Goal: Task Accomplishment & Management: Use online tool/utility

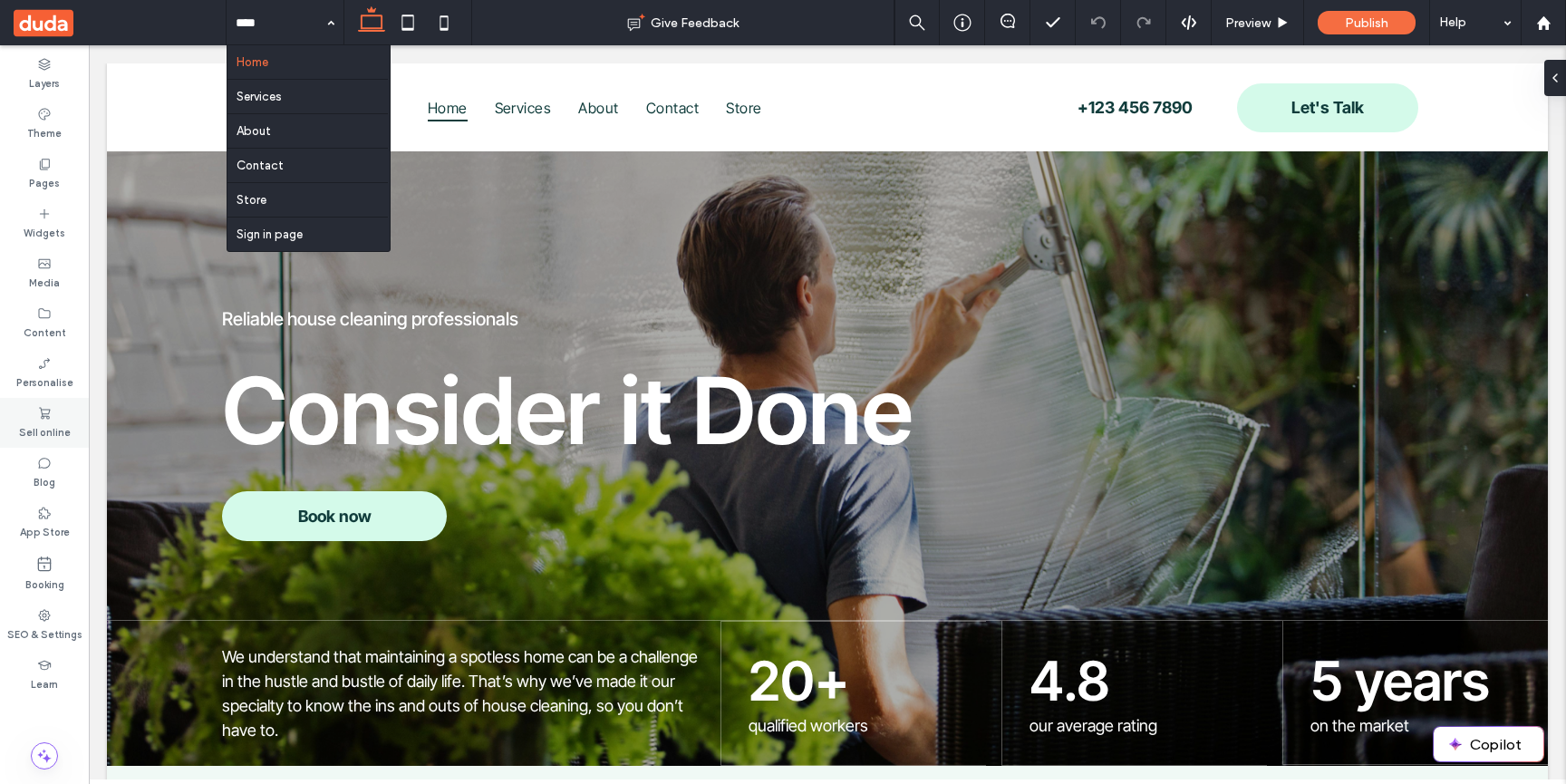
click at [51, 418] on div "Sell online" at bounding box center [44, 422] width 89 height 49
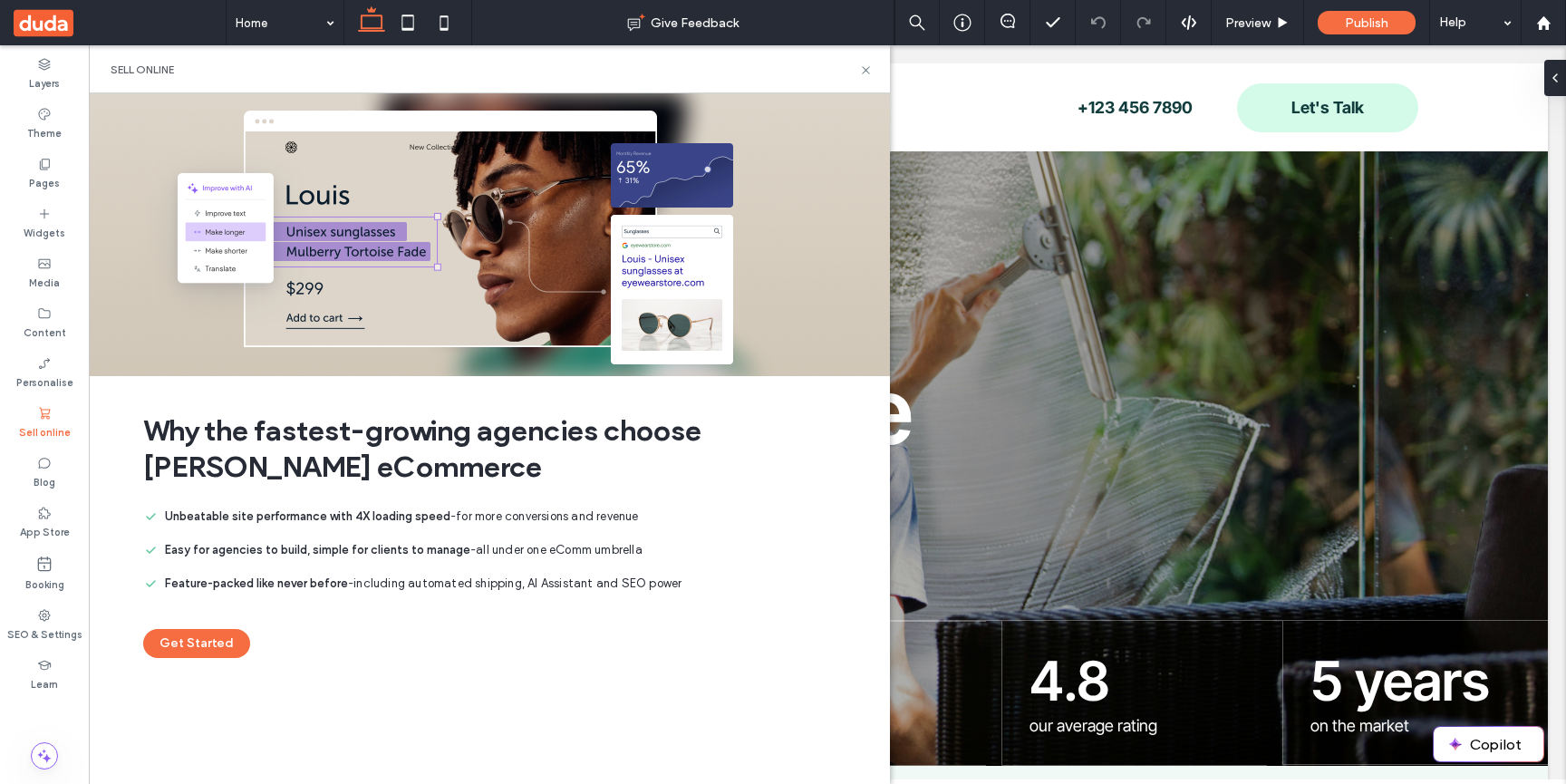
click at [220, 659] on main "Why the fastest-growing agencies choose Duda eCommerce Unbeatable site performa…" at bounding box center [489, 535] width 801 height 318
click at [219, 651] on button "Get Started" at bounding box center [196, 643] width 107 height 29
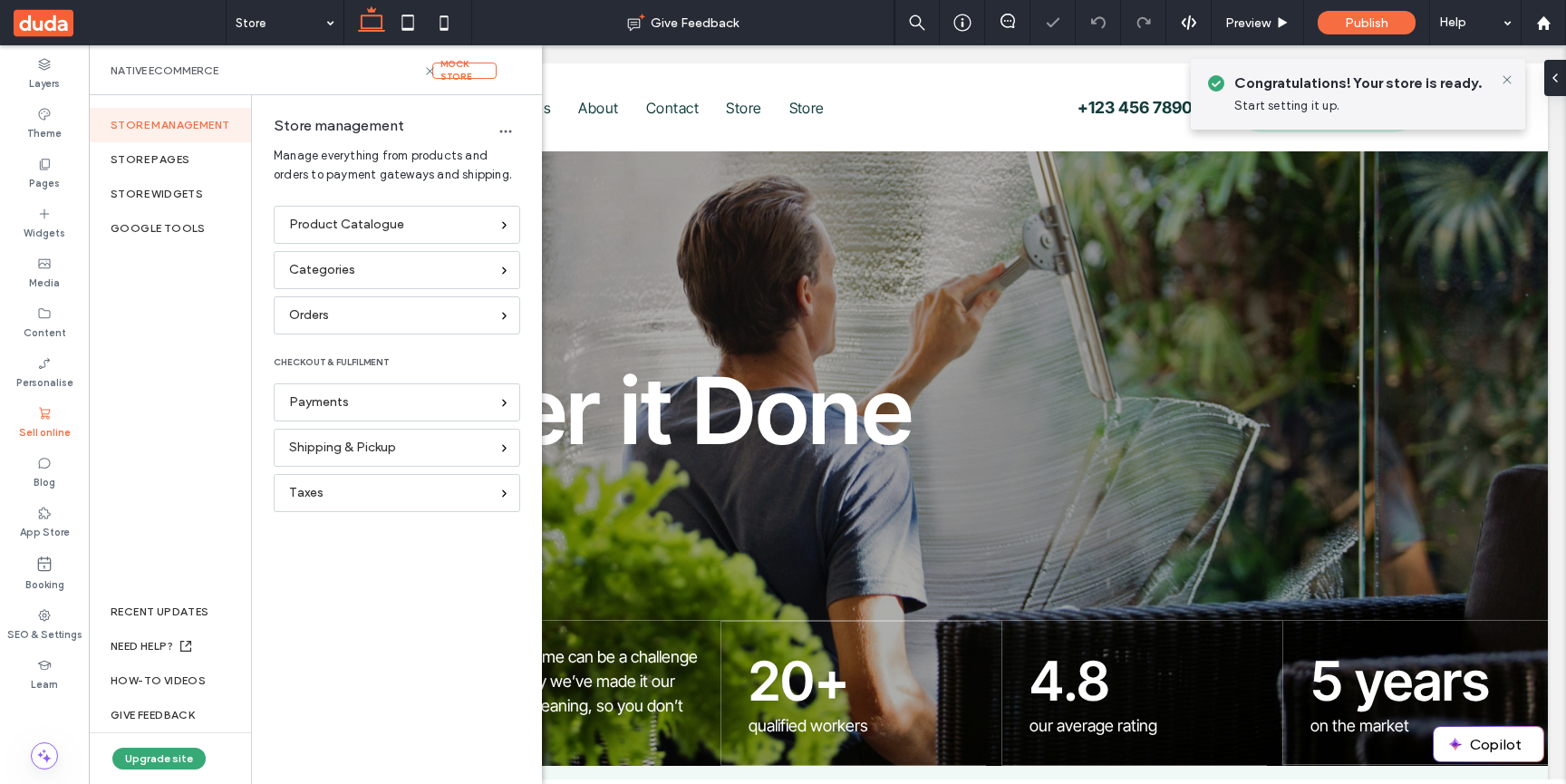
click at [270, 34] on div at bounding box center [783, 392] width 1566 height 784
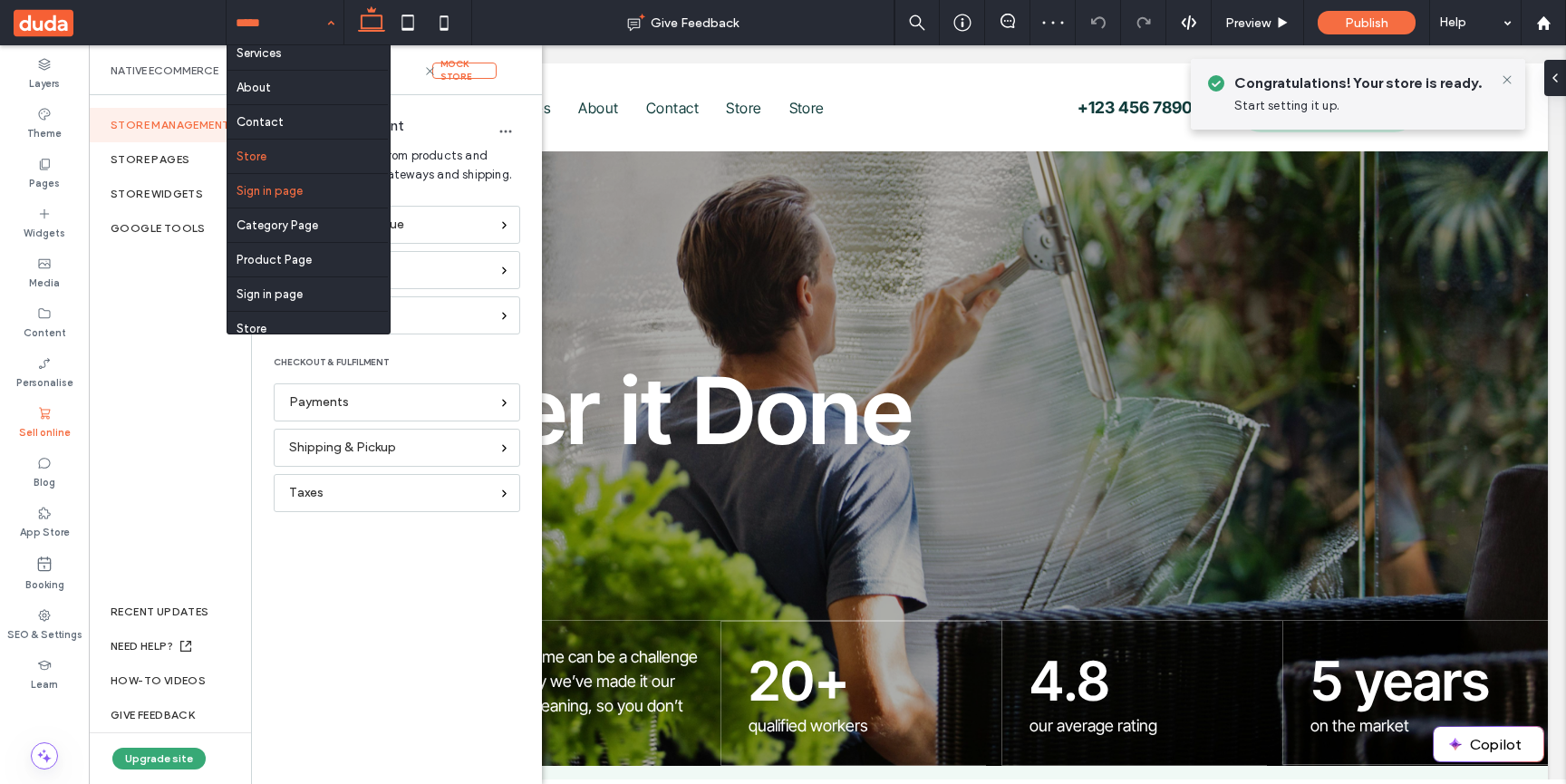
scroll to position [63, 0]
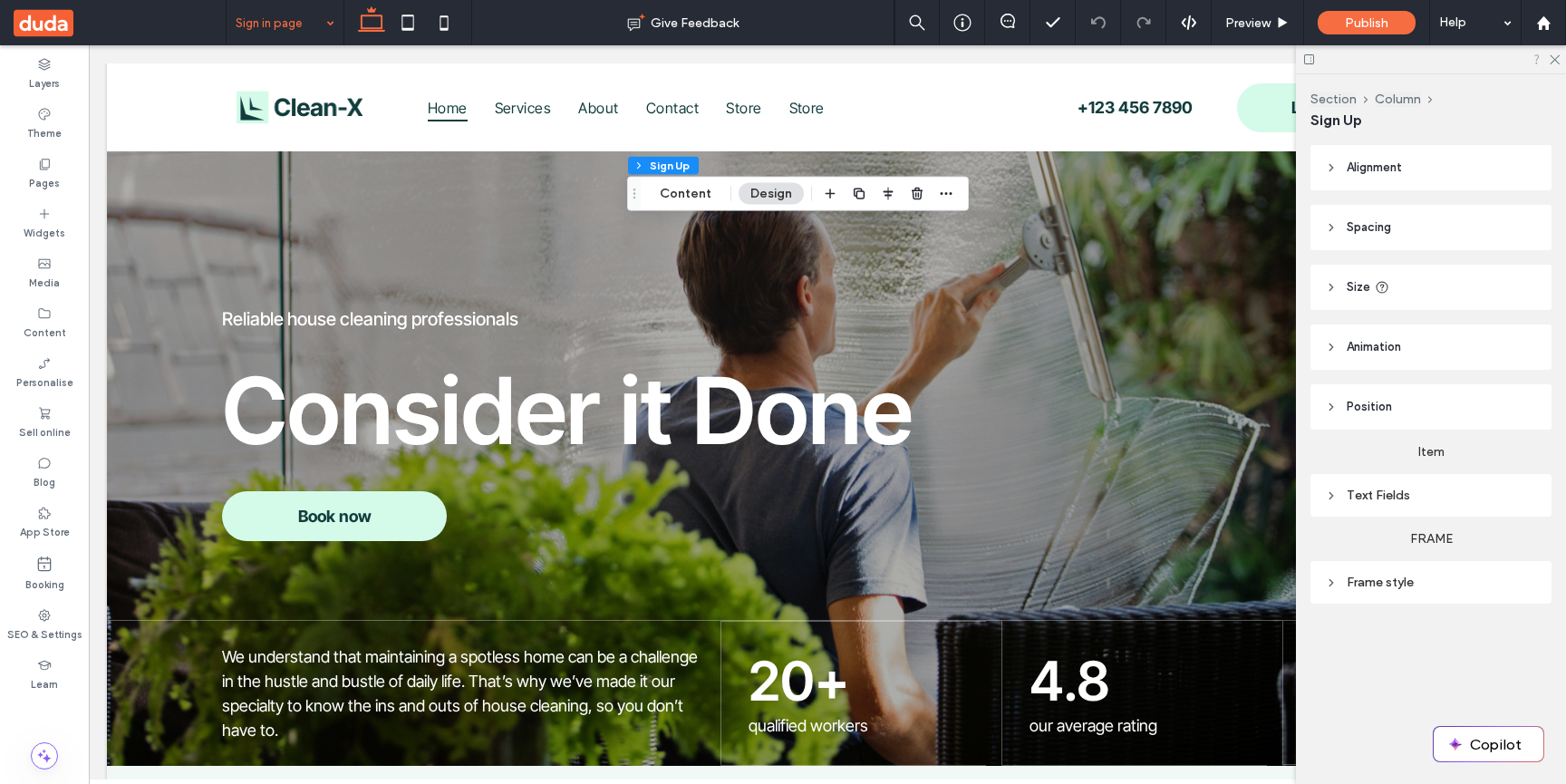
click at [1555, 58] on icon at bounding box center [1554, 58] width 12 height 12
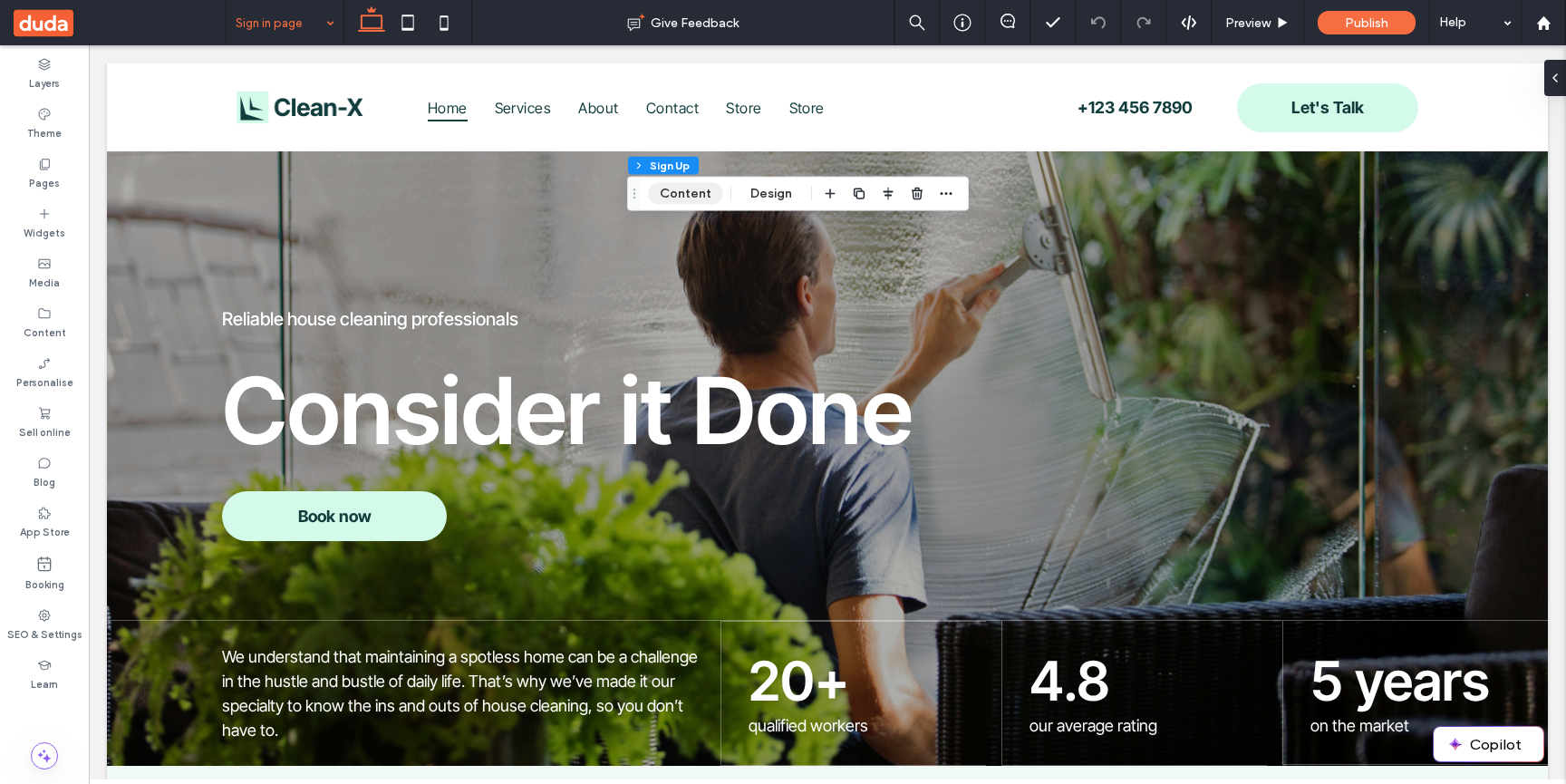
click at [684, 198] on button "Content" at bounding box center [685, 193] width 76 height 21
click at [1541, 14] on div at bounding box center [1544, 22] width 46 height 46
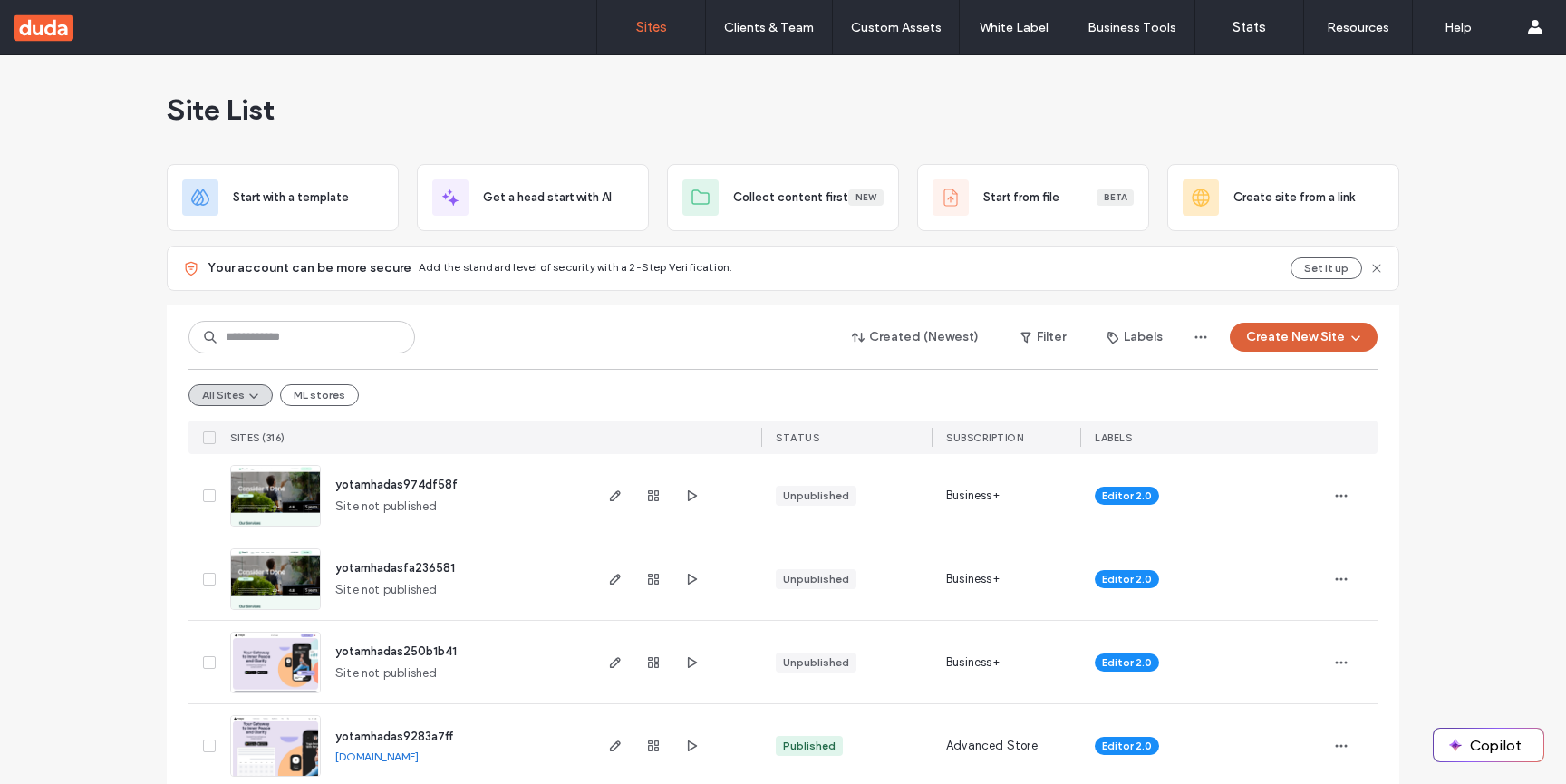
click at [1321, 343] on button "Create New Site" at bounding box center [1304, 337] width 148 height 29
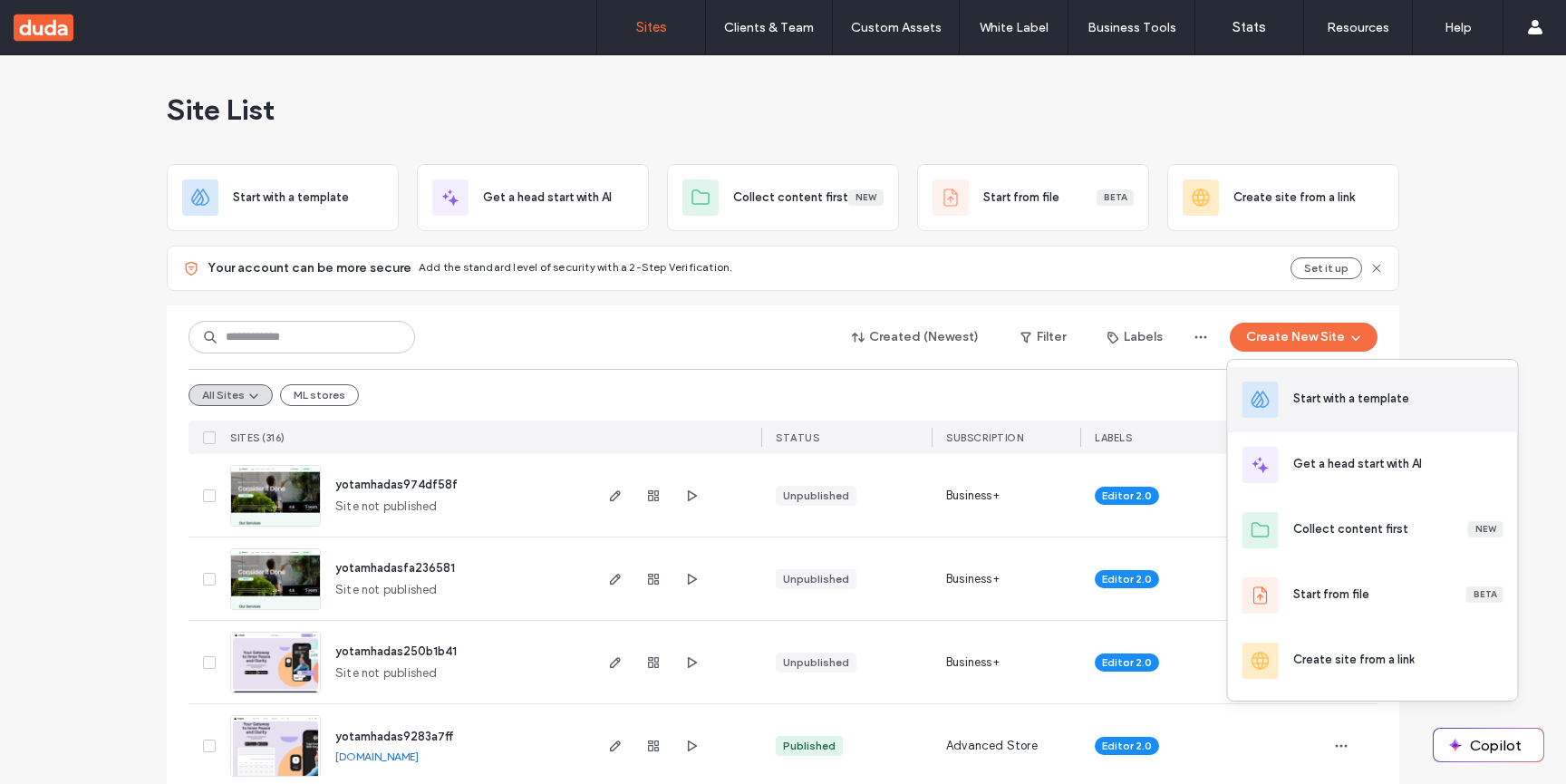
click at [1311, 385] on div "Start with a template" at bounding box center [1373, 399] width 290 height 65
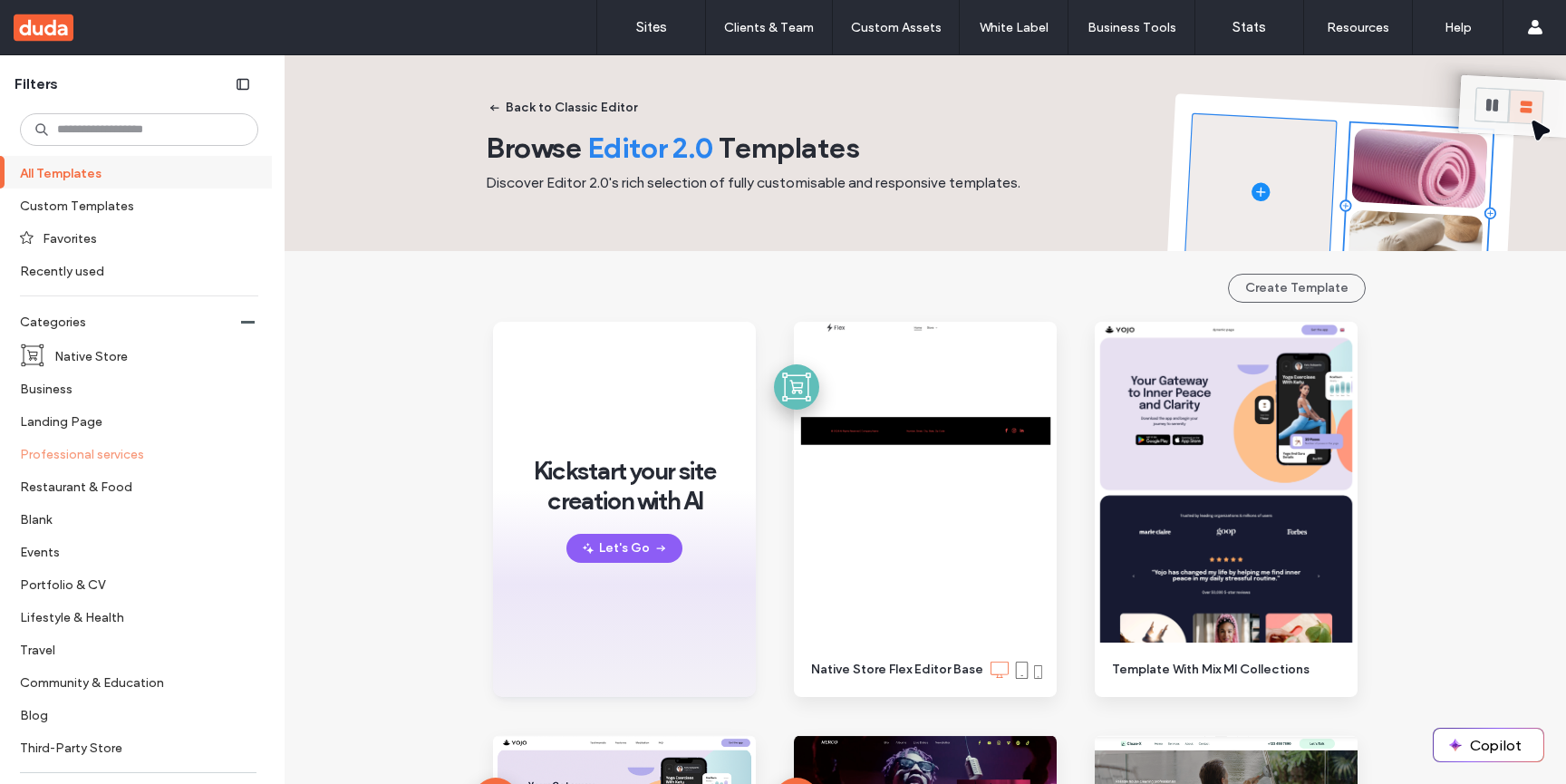
click at [117, 465] on label "Professional services" at bounding box center [131, 454] width 223 height 32
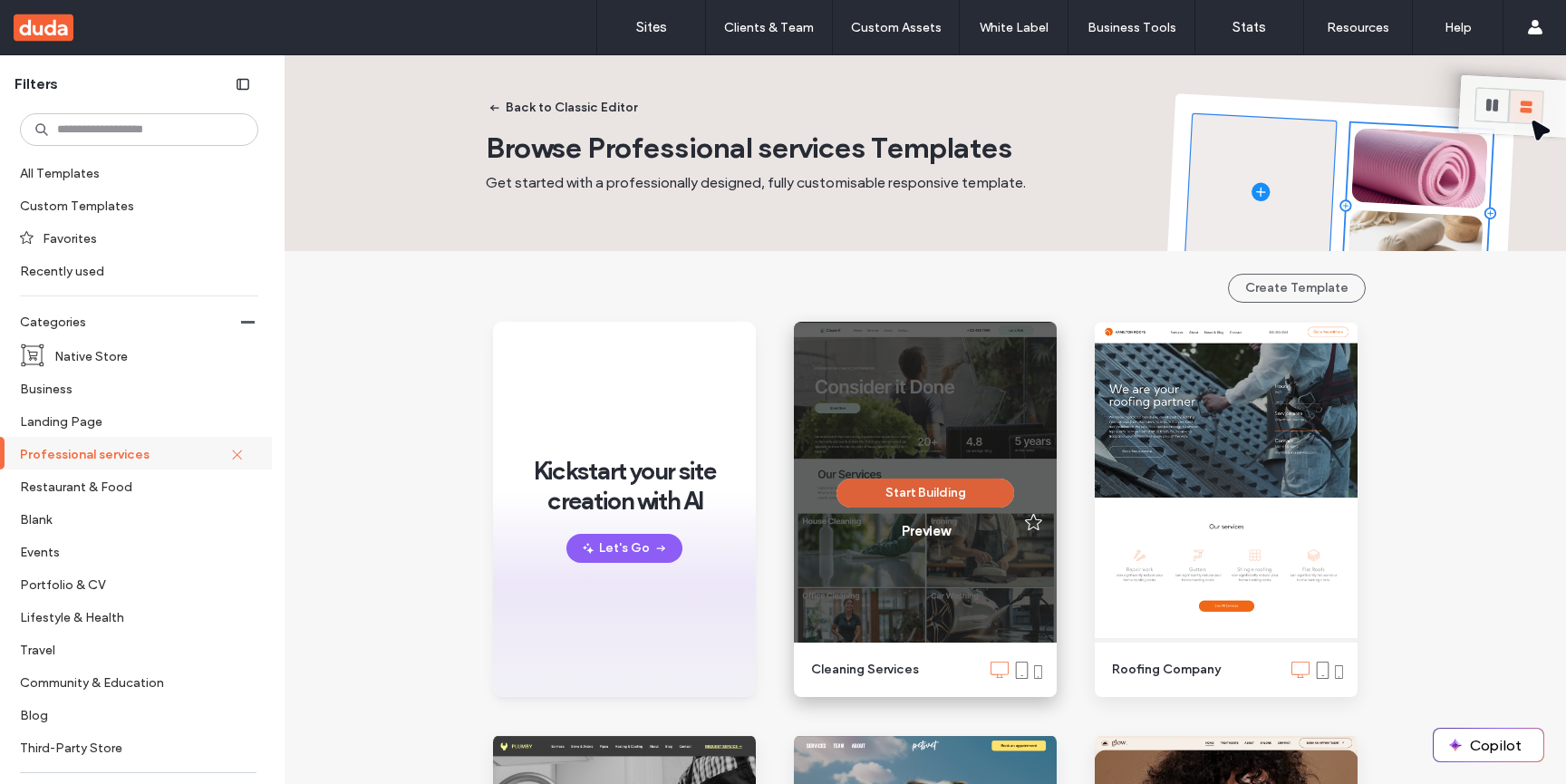
click at [962, 494] on button "Start Building" at bounding box center [925, 493] width 177 height 29
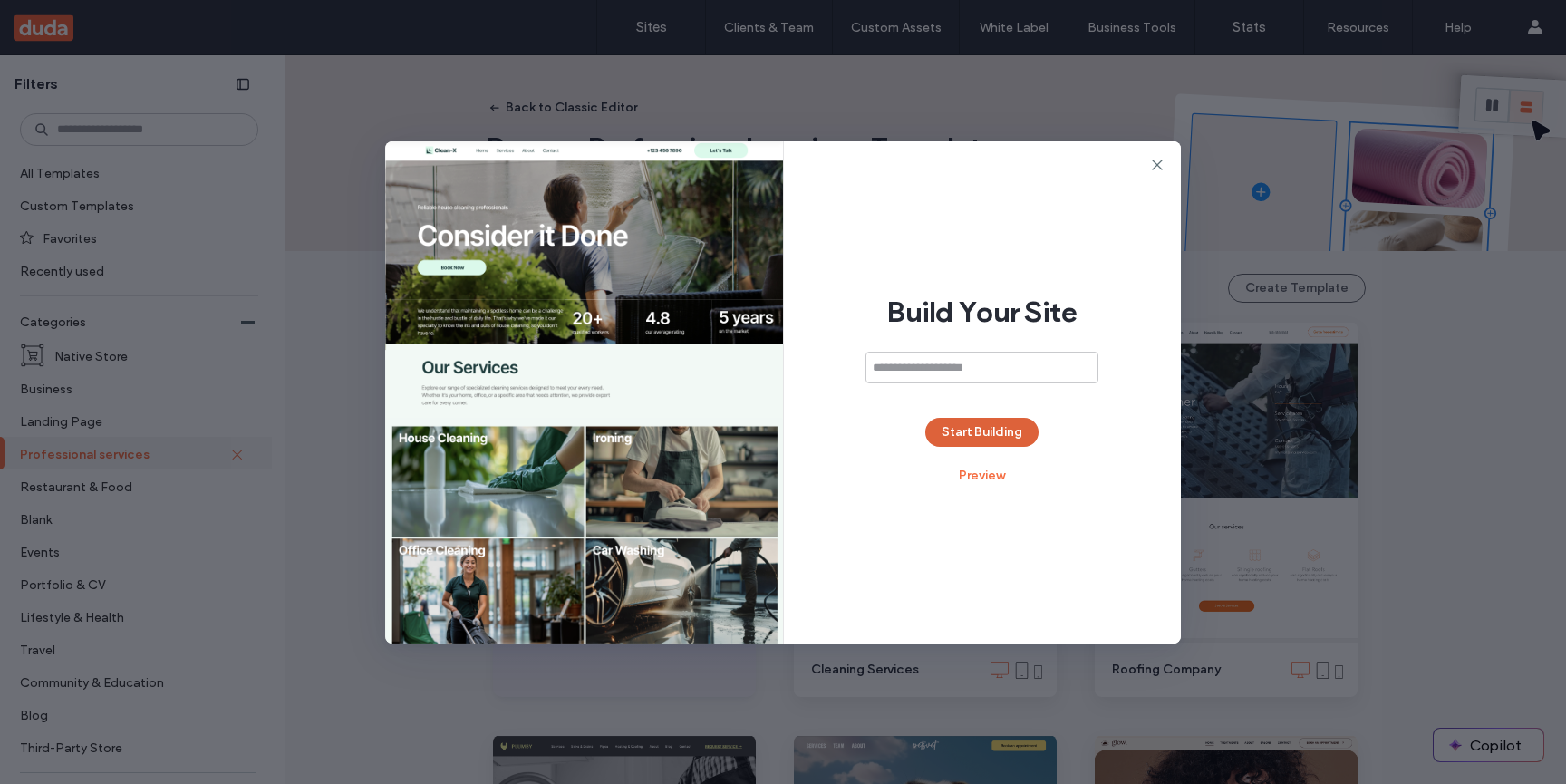
click at [965, 430] on button "Start Building" at bounding box center [981, 431] width 113 height 29
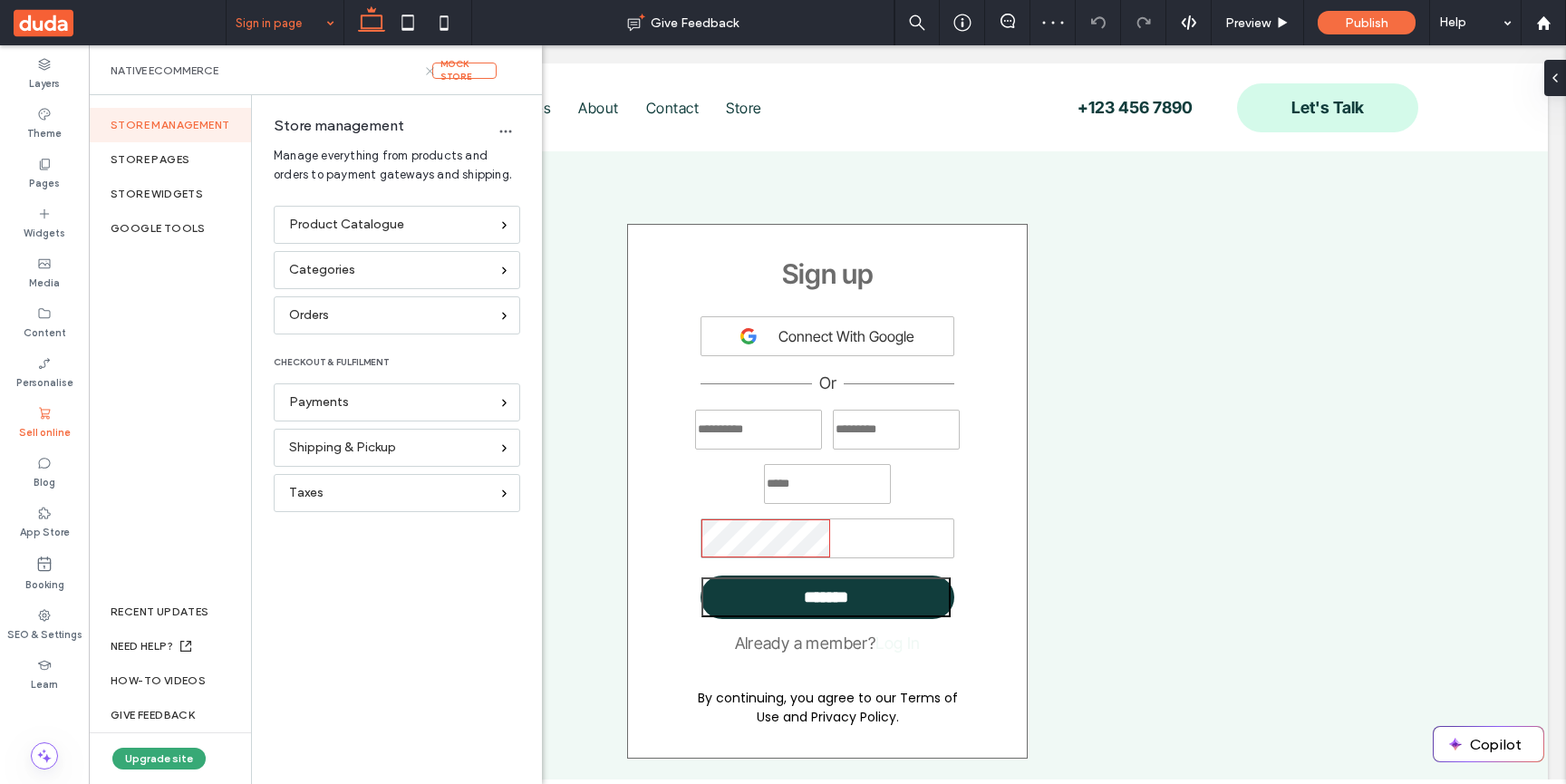
click at [430, 74] on icon at bounding box center [430, 71] width 14 height 14
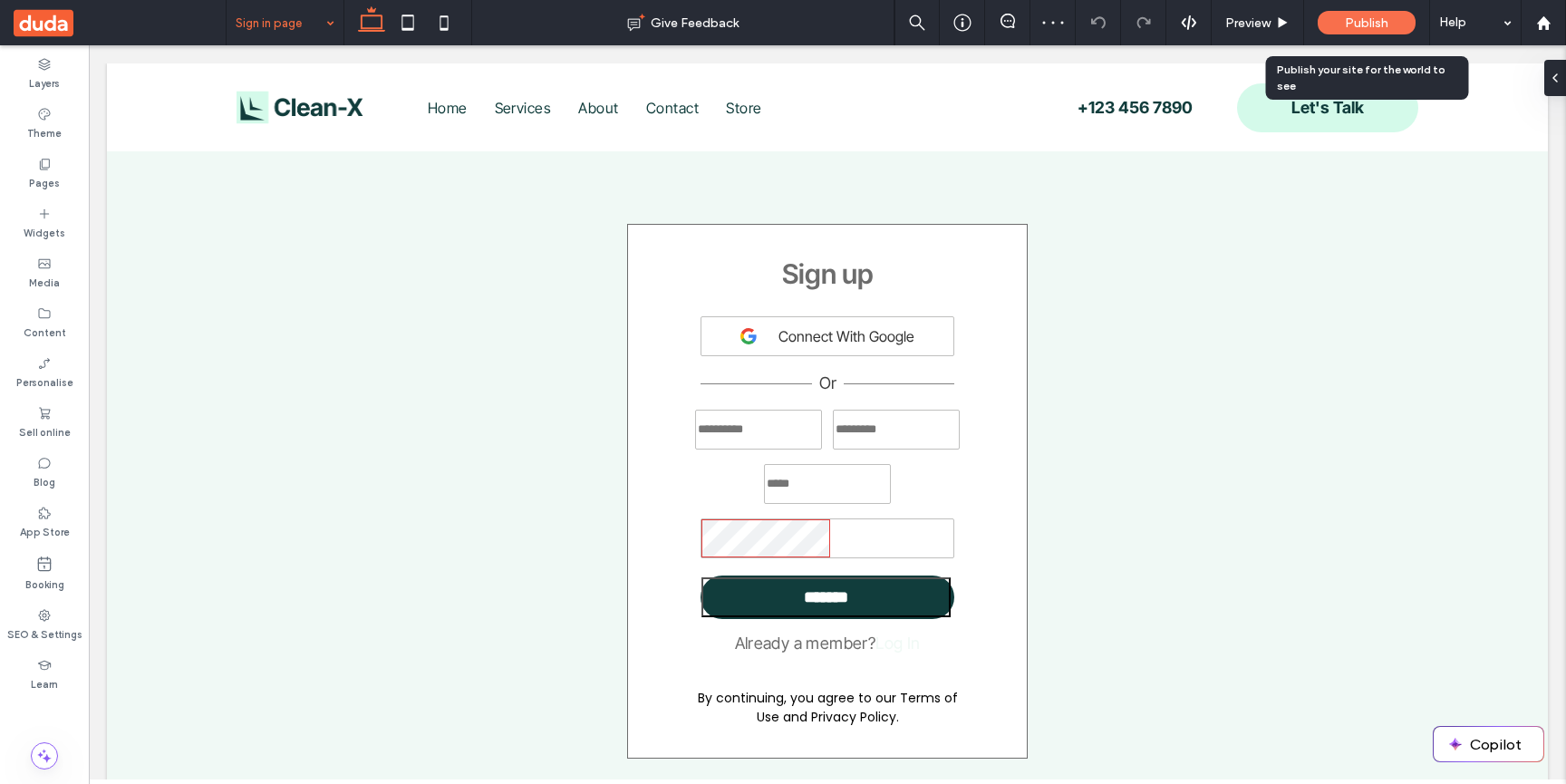
click at [1371, 23] on span "Publish" at bounding box center [1367, 23] width 44 height 16
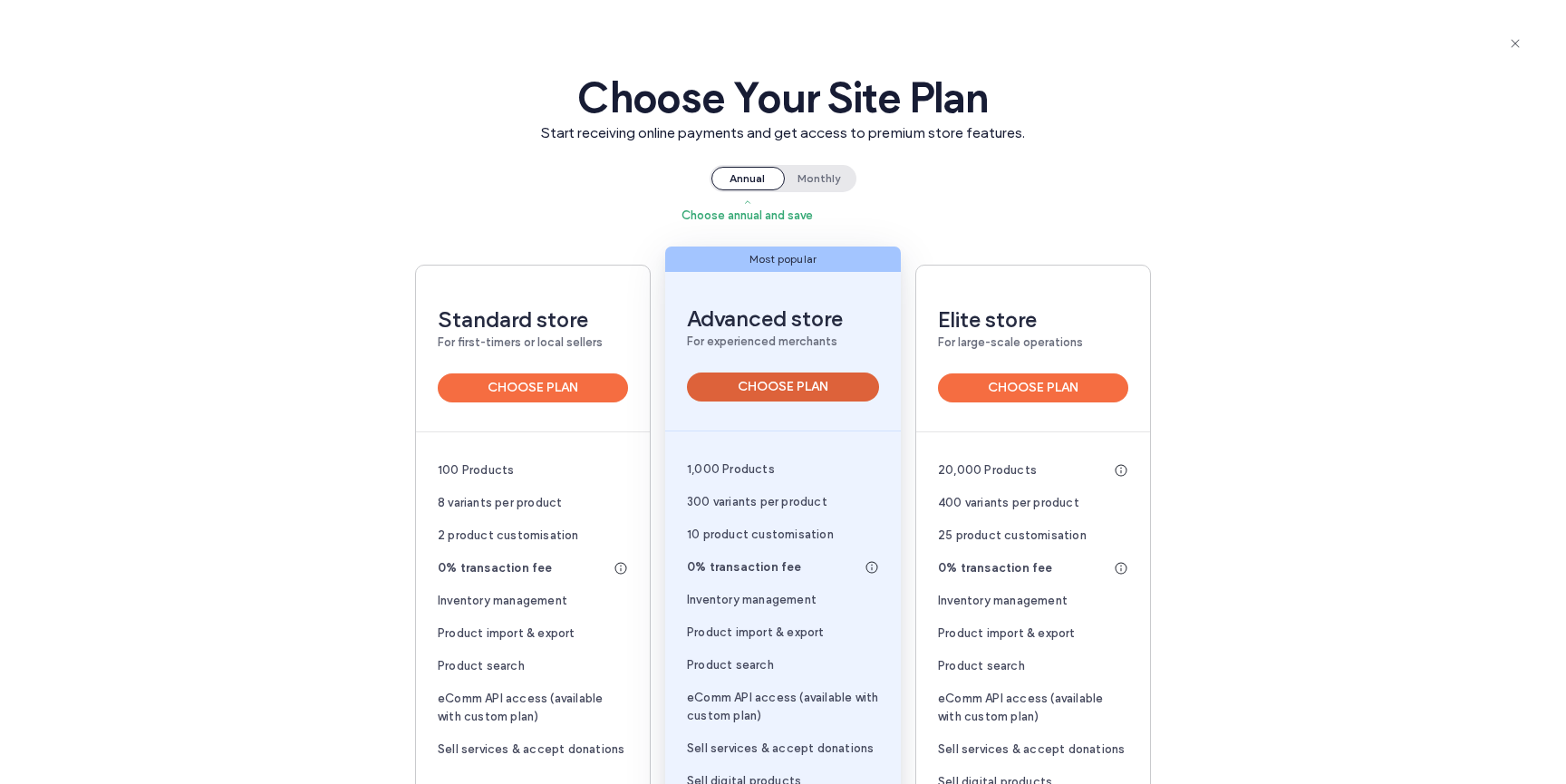
click at [742, 375] on button "CHOOSE PLAN" at bounding box center [783, 386] width 192 height 29
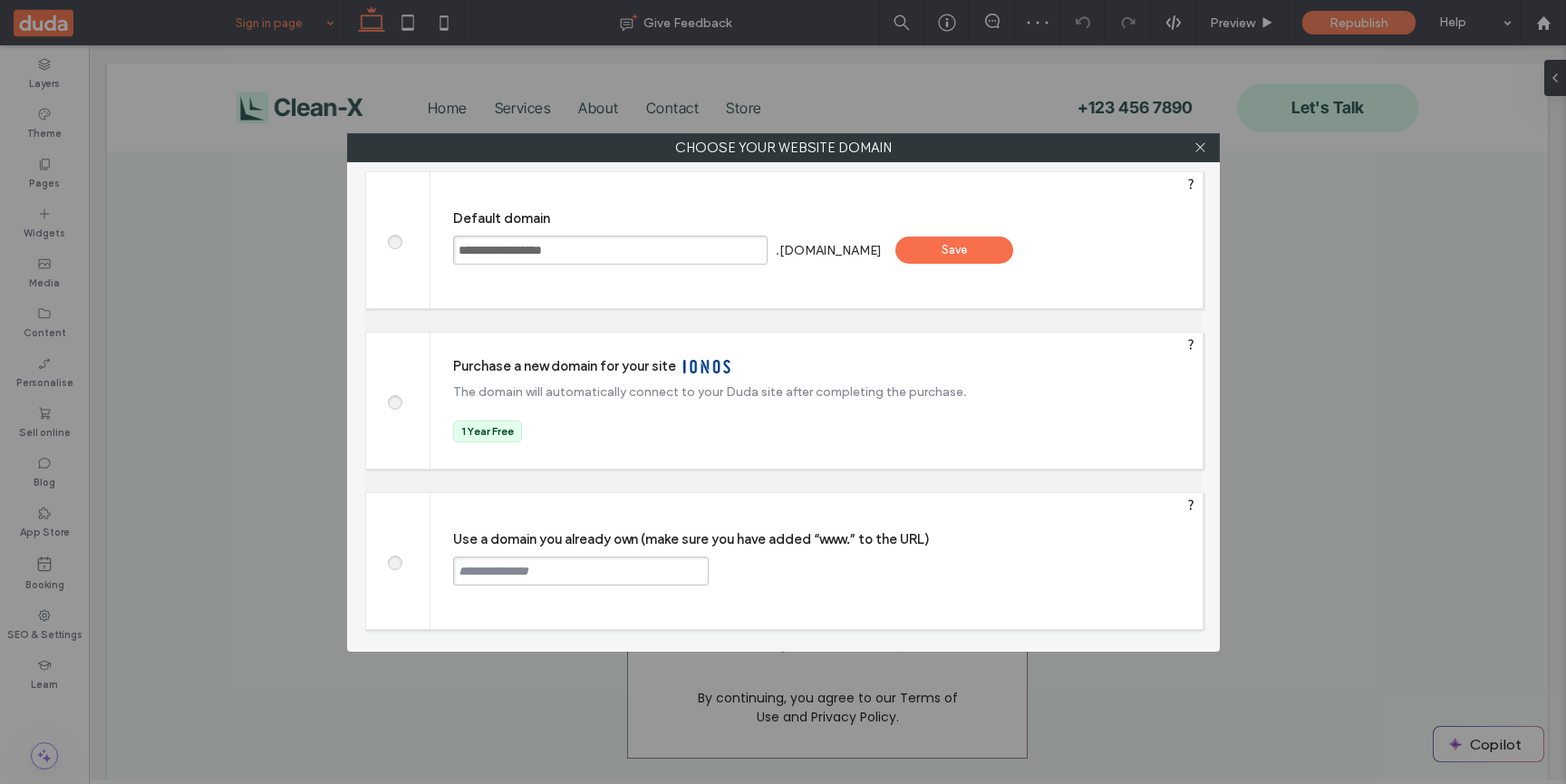
click at [986, 250] on div "Save" at bounding box center [954, 249] width 118 height 27
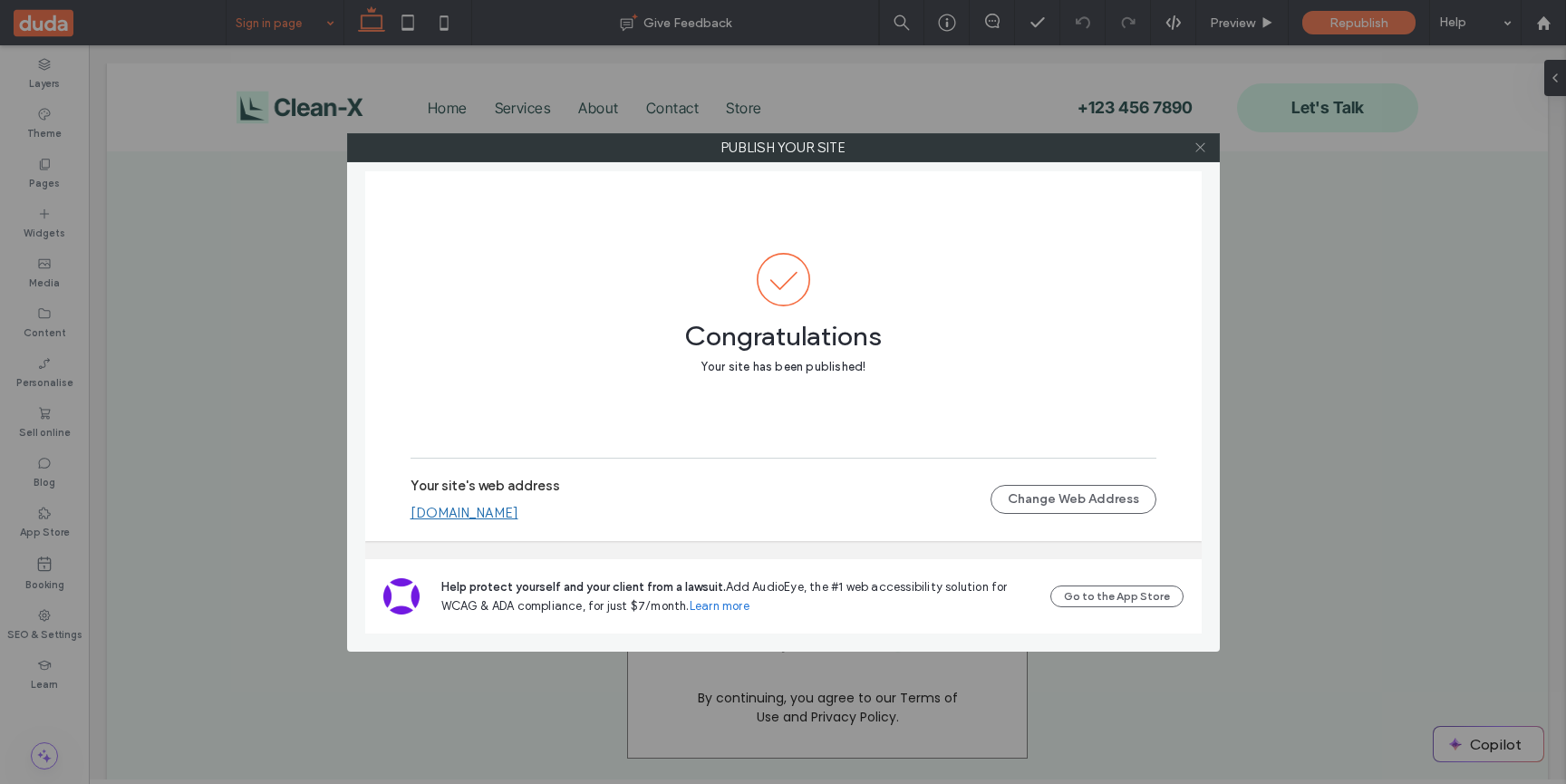
click at [1204, 157] on span at bounding box center [1200, 147] width 14 height 27
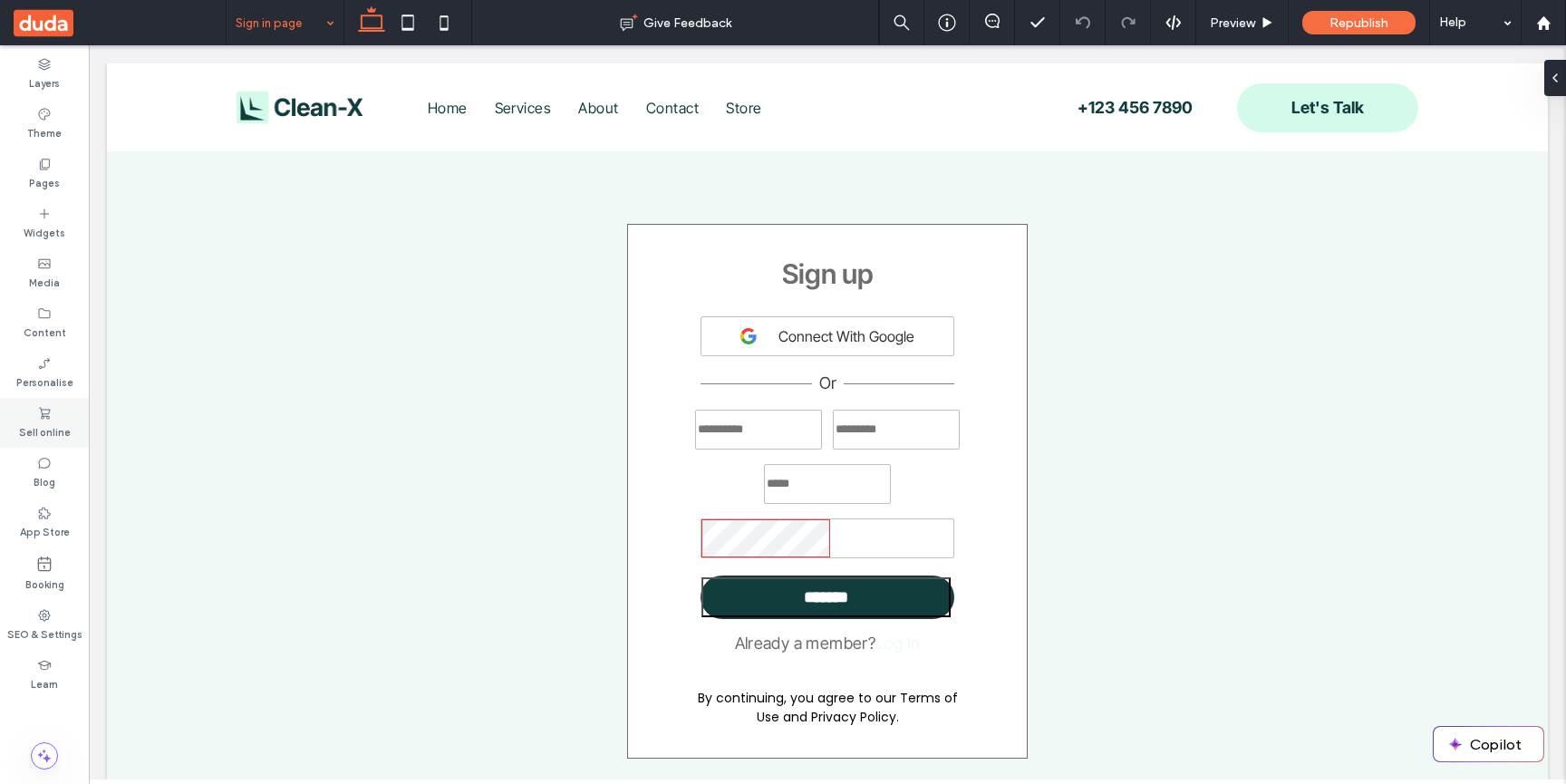
click at [60, 427] on label "Sell online" at bounding box center [44, 429] width 51 height 20
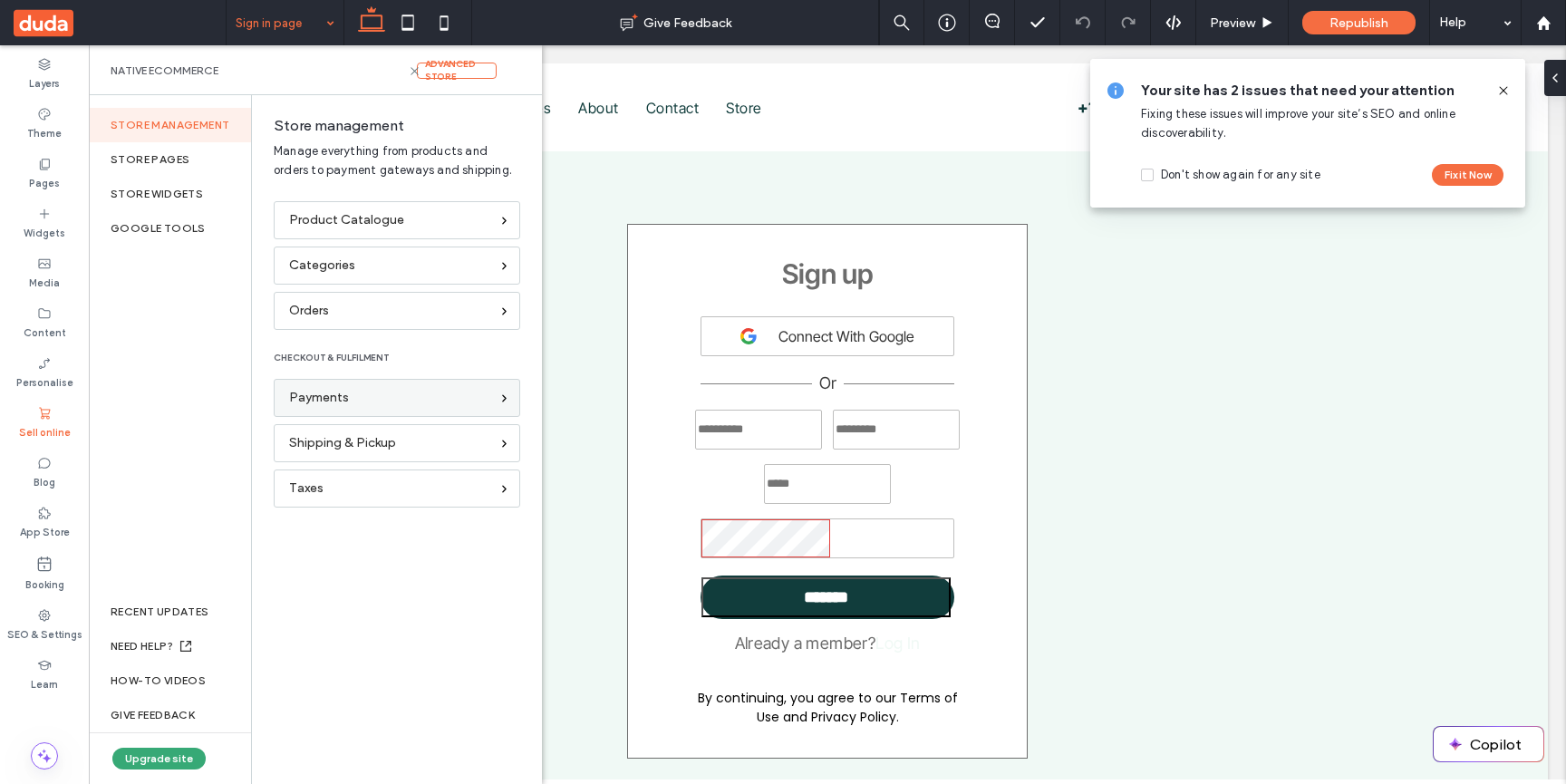
click at [311, 401] on span "Payments" at bounding box center [319, 397] width 60 height 20
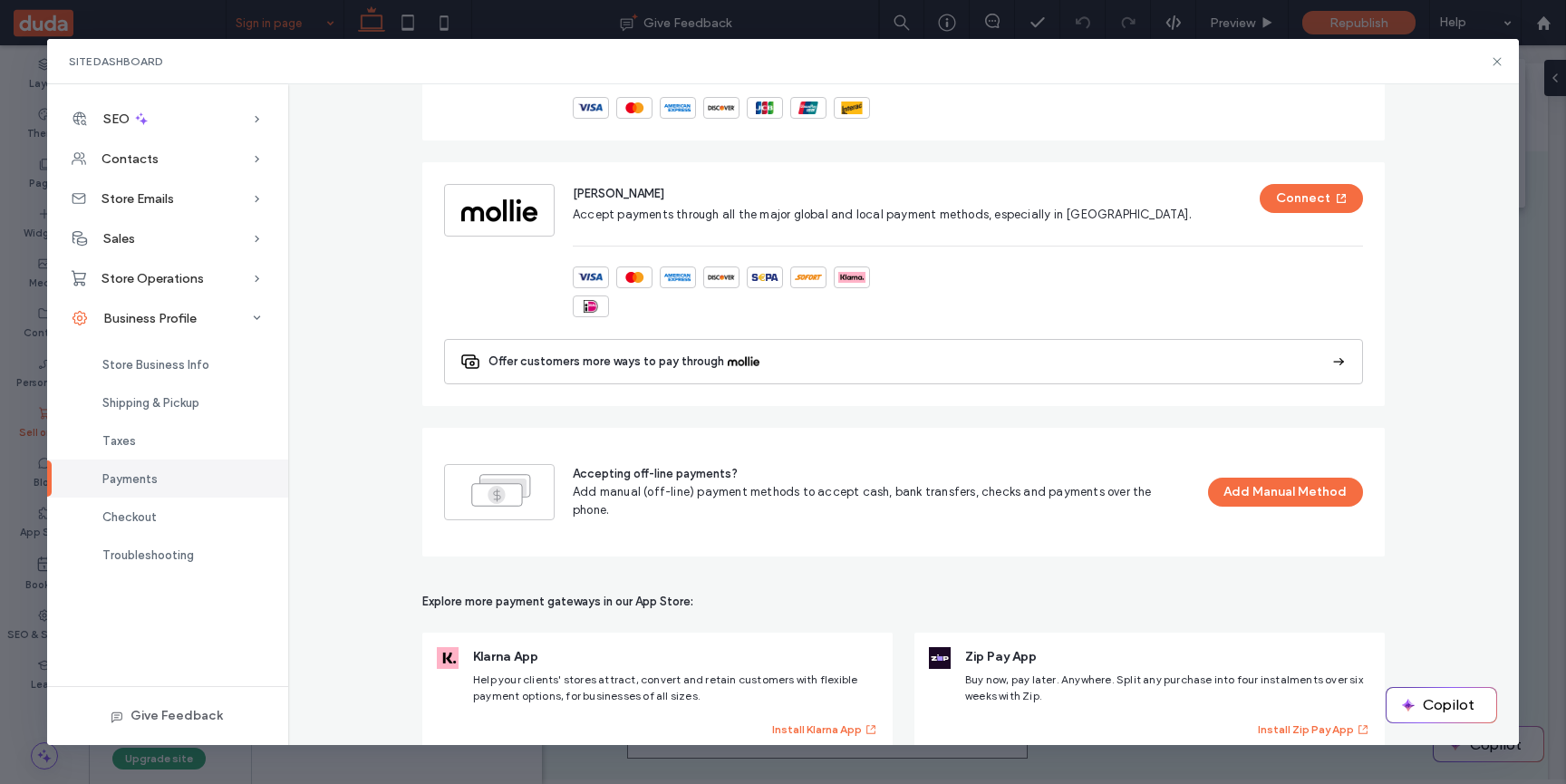
scroll to position [1091, 0]
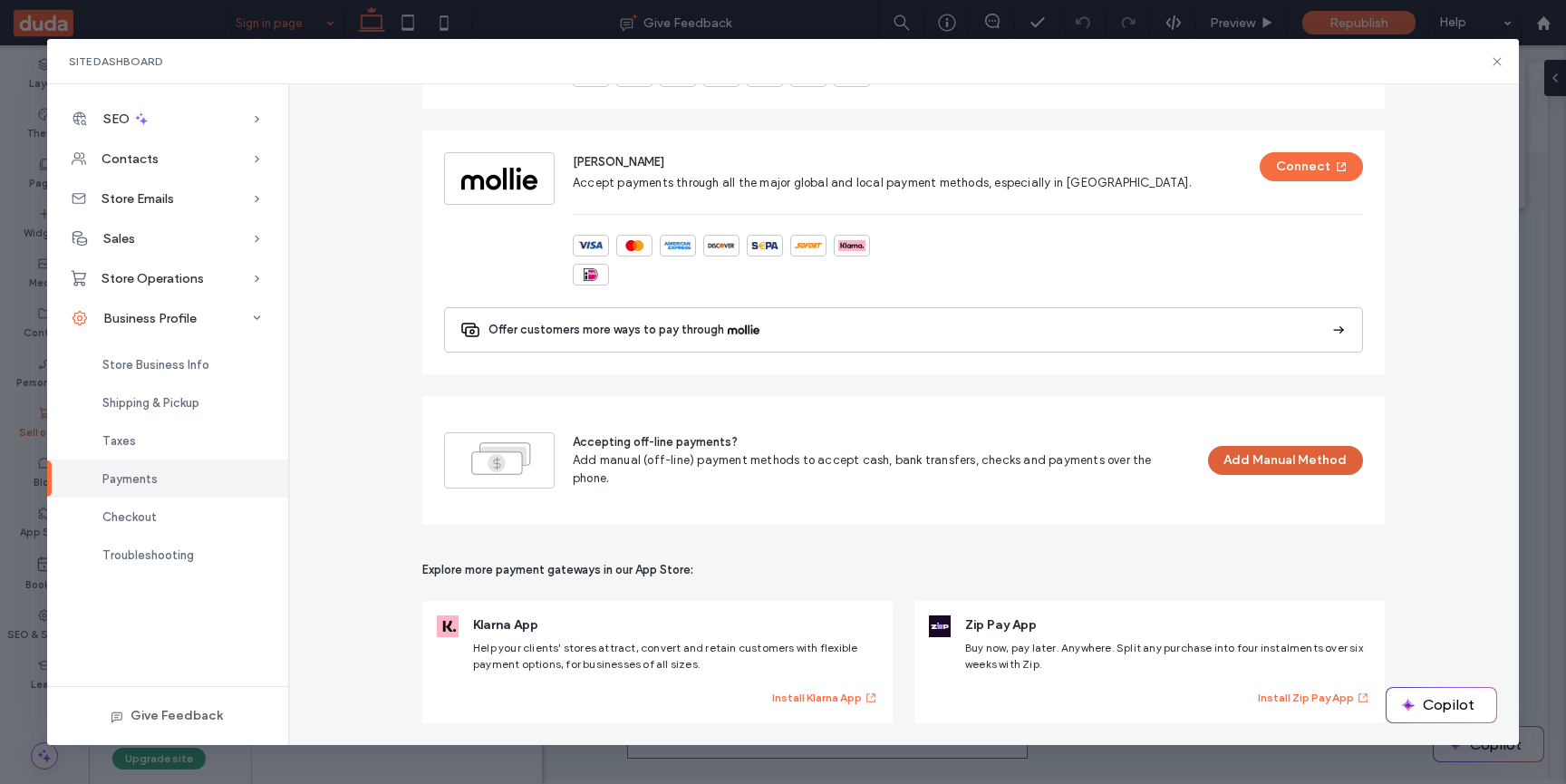
click at [1359, 466] on button "Add Manual Method" at bounding box center [1286, 460] width 155 height 29
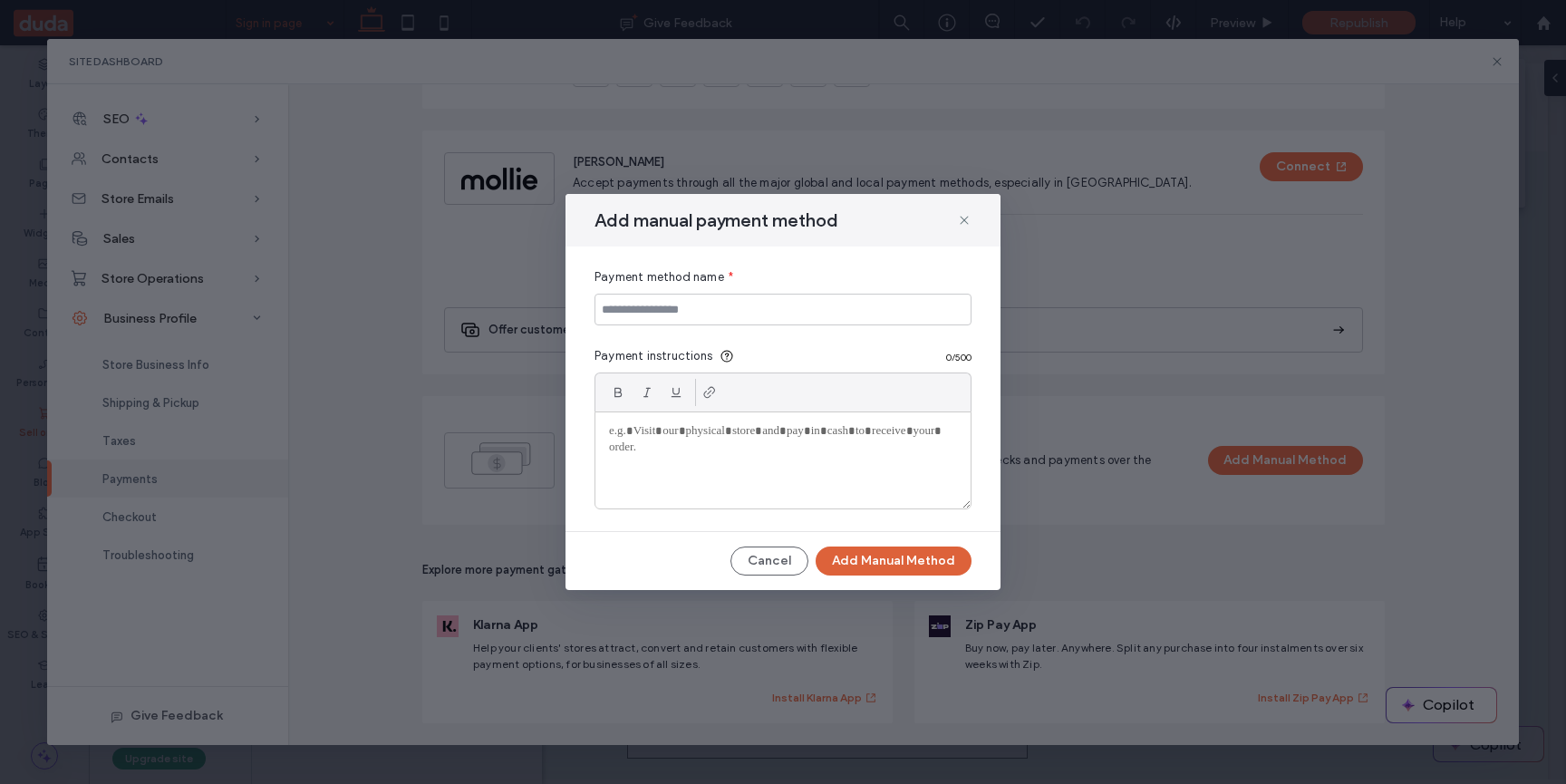
click at [929, 560] on button "Add Manual Method" at bounding box center [894, 560] width 156 height 29
type input "***"
click at [916, 549] on button "Add Manual Method" at bounding box center [894, 560] width 156 height 29
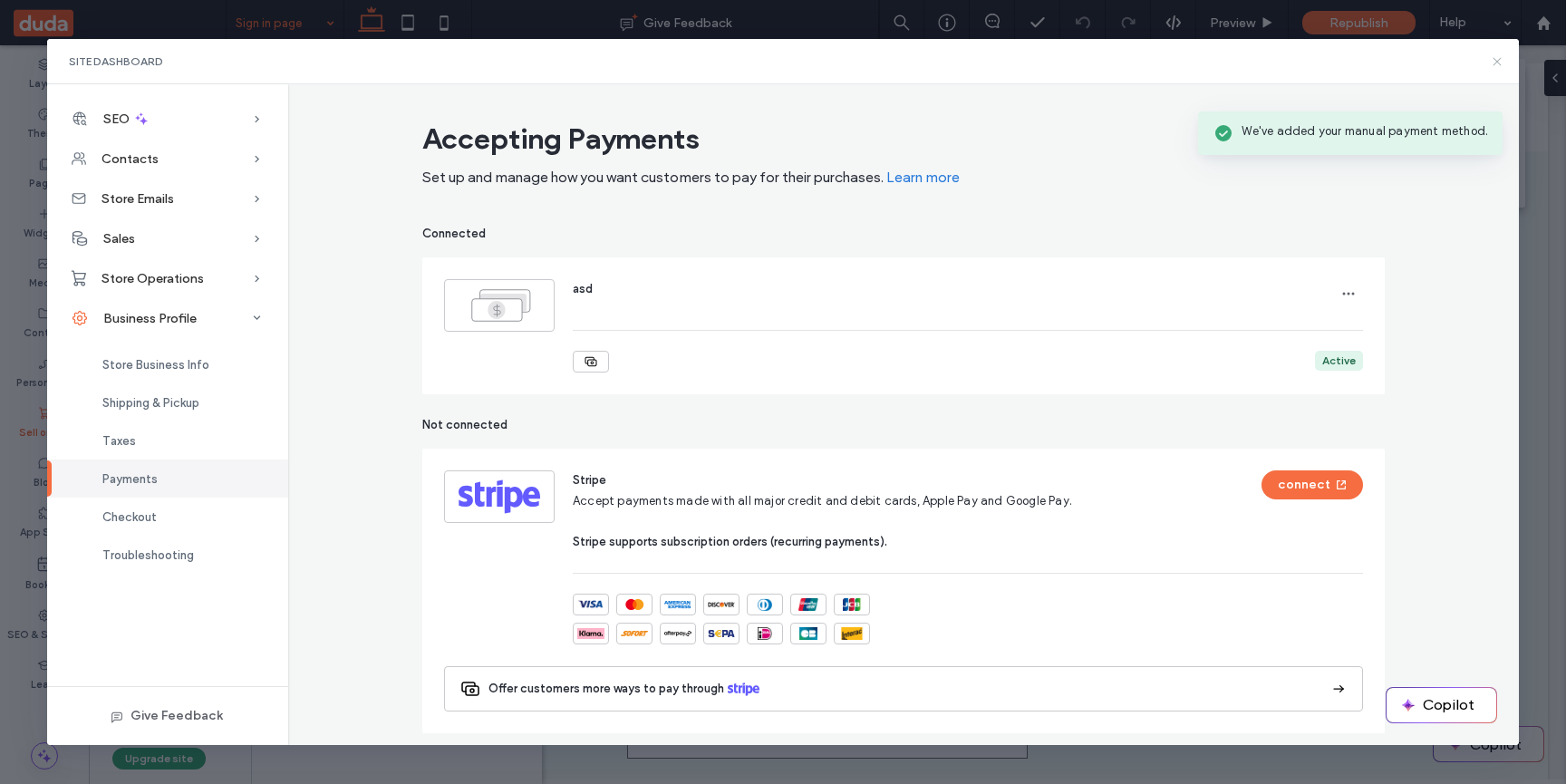
click at [1497, 64] on icon at bounding box center [1498, 62] width 15 height 15
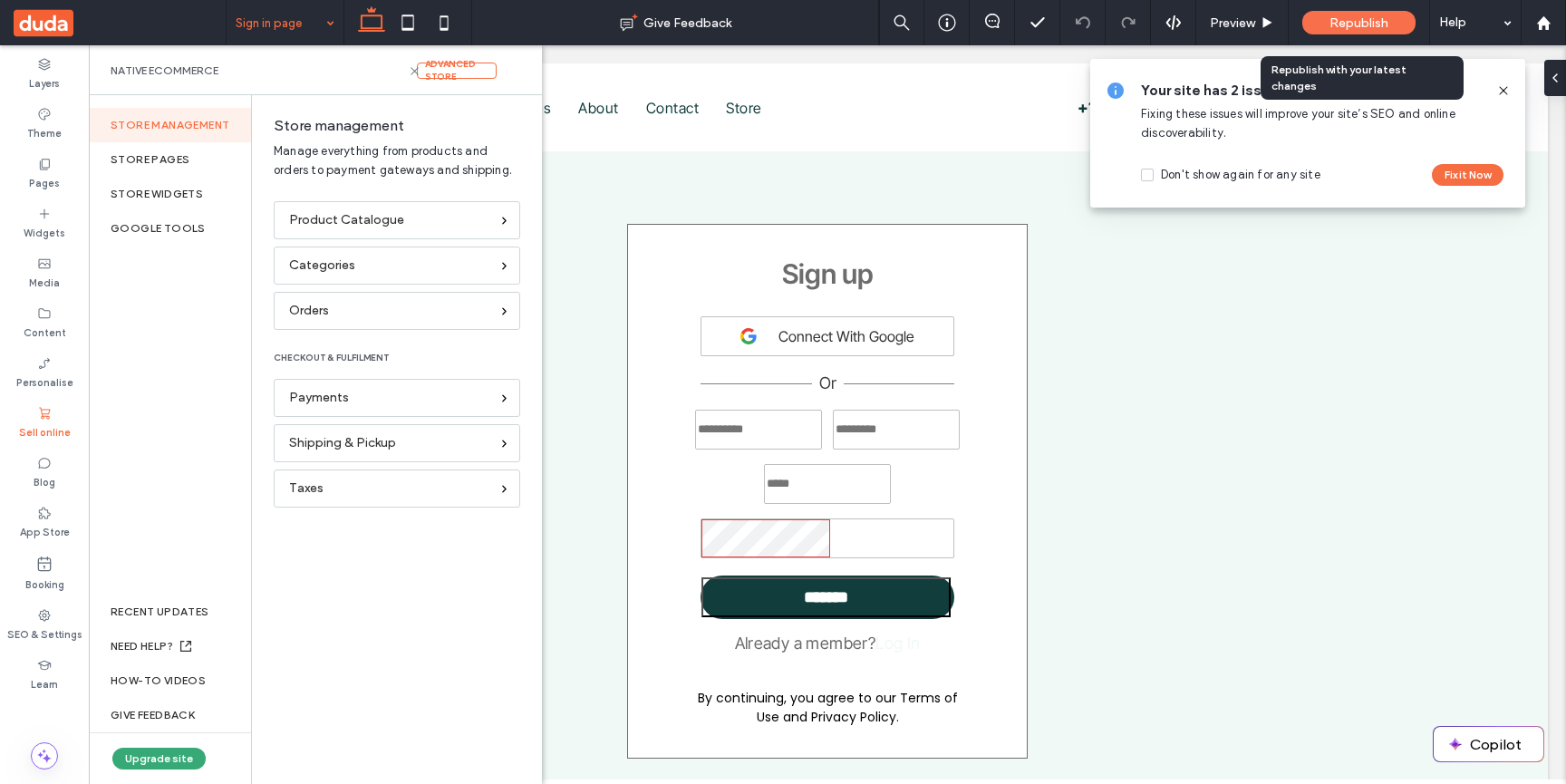
click at [1360, 24] on span "Republish" at bounding box center [1359, 23] width 59 height 16
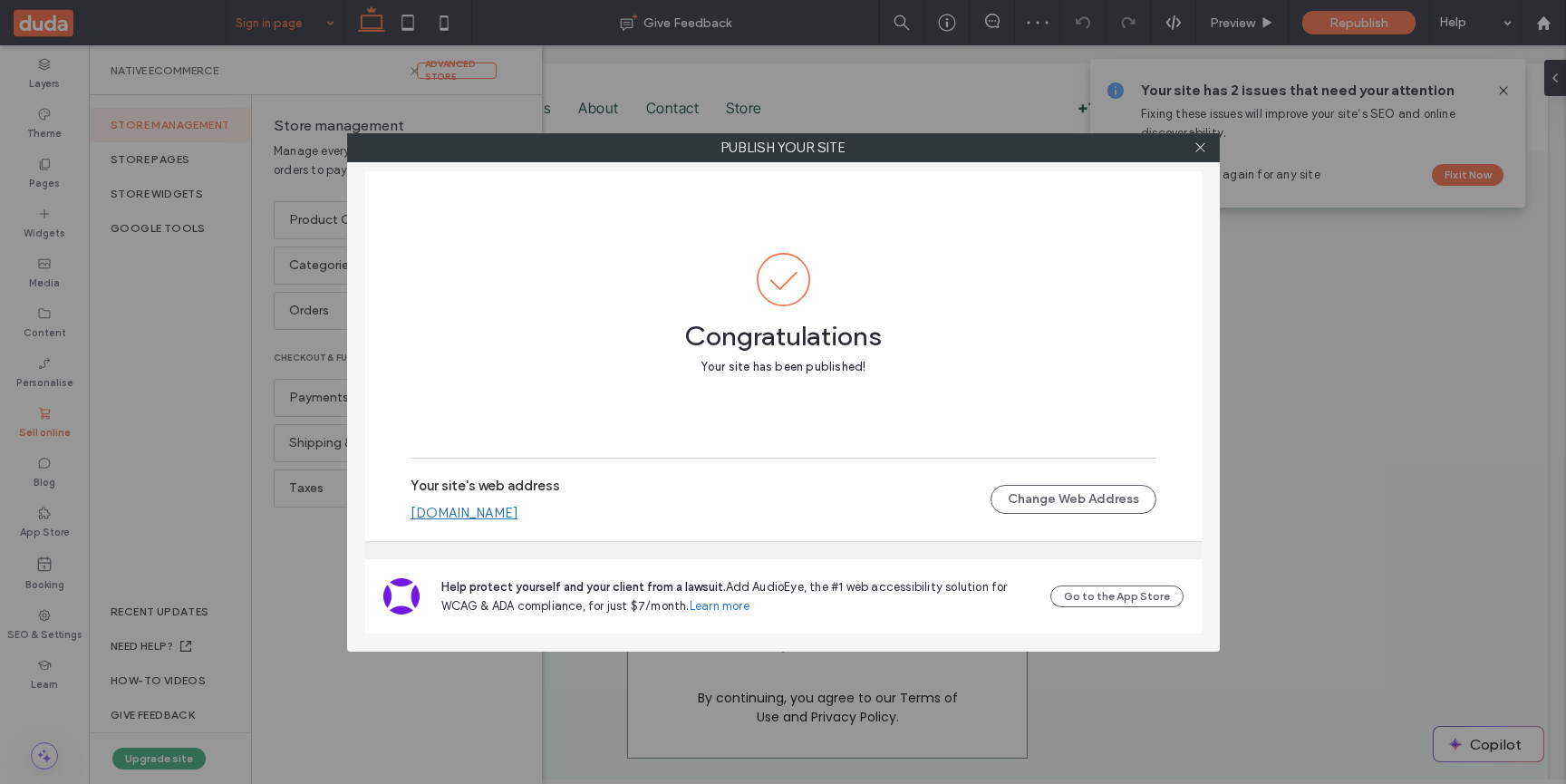
click at [518, 513] on link "yotamhadas6b7279a0.multiscreen.d1test.biz" at bounding box center [465, 512] width 108 height 16
click at [1203, 147] on icon at bounding box center [1200, 147] width 14 height 14
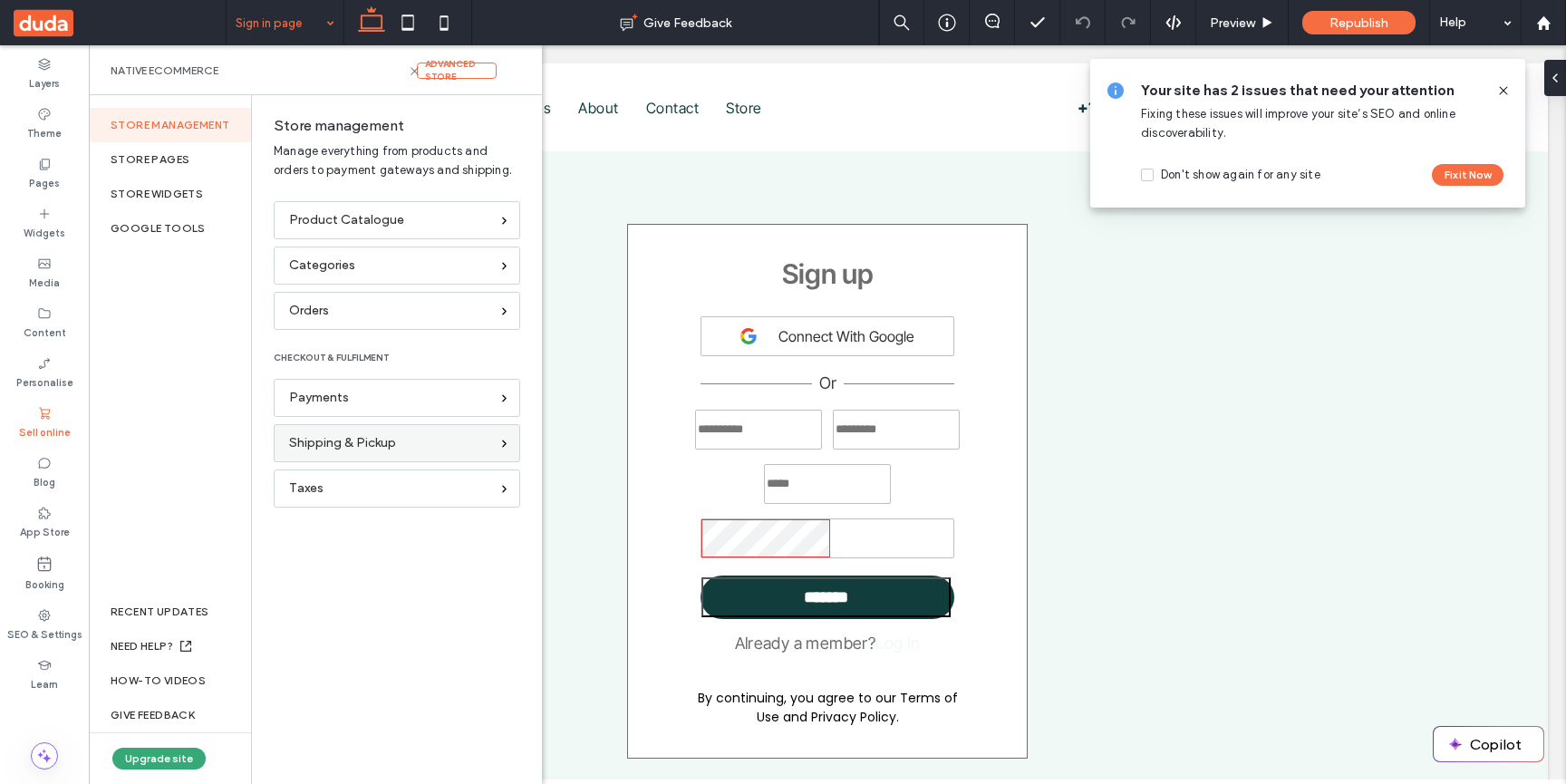
click at [358, 442] on span "Shipping & Pickup" at bounding box center [343, 442] width 107 height 20
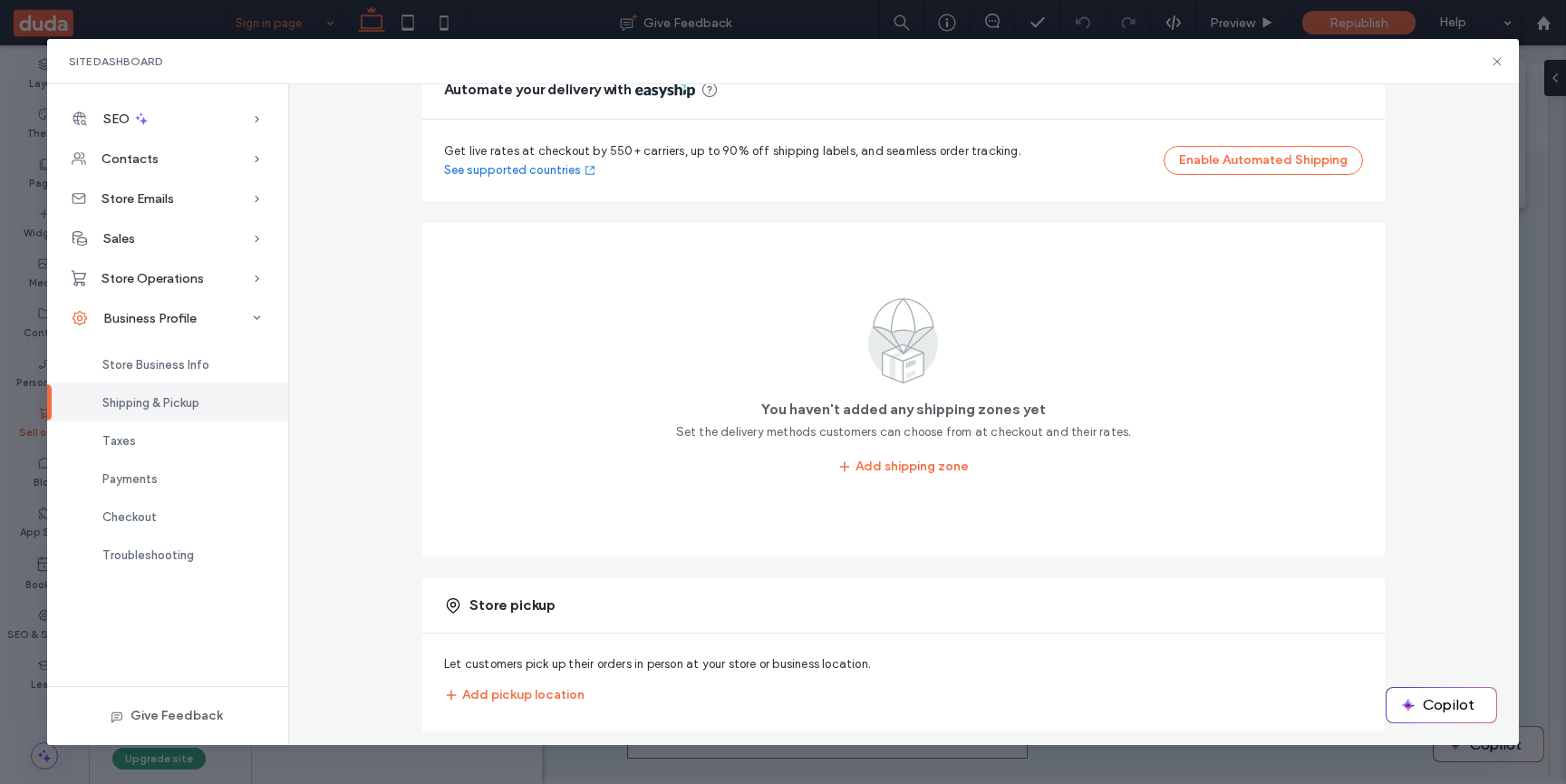
scroll to position [226, 0]
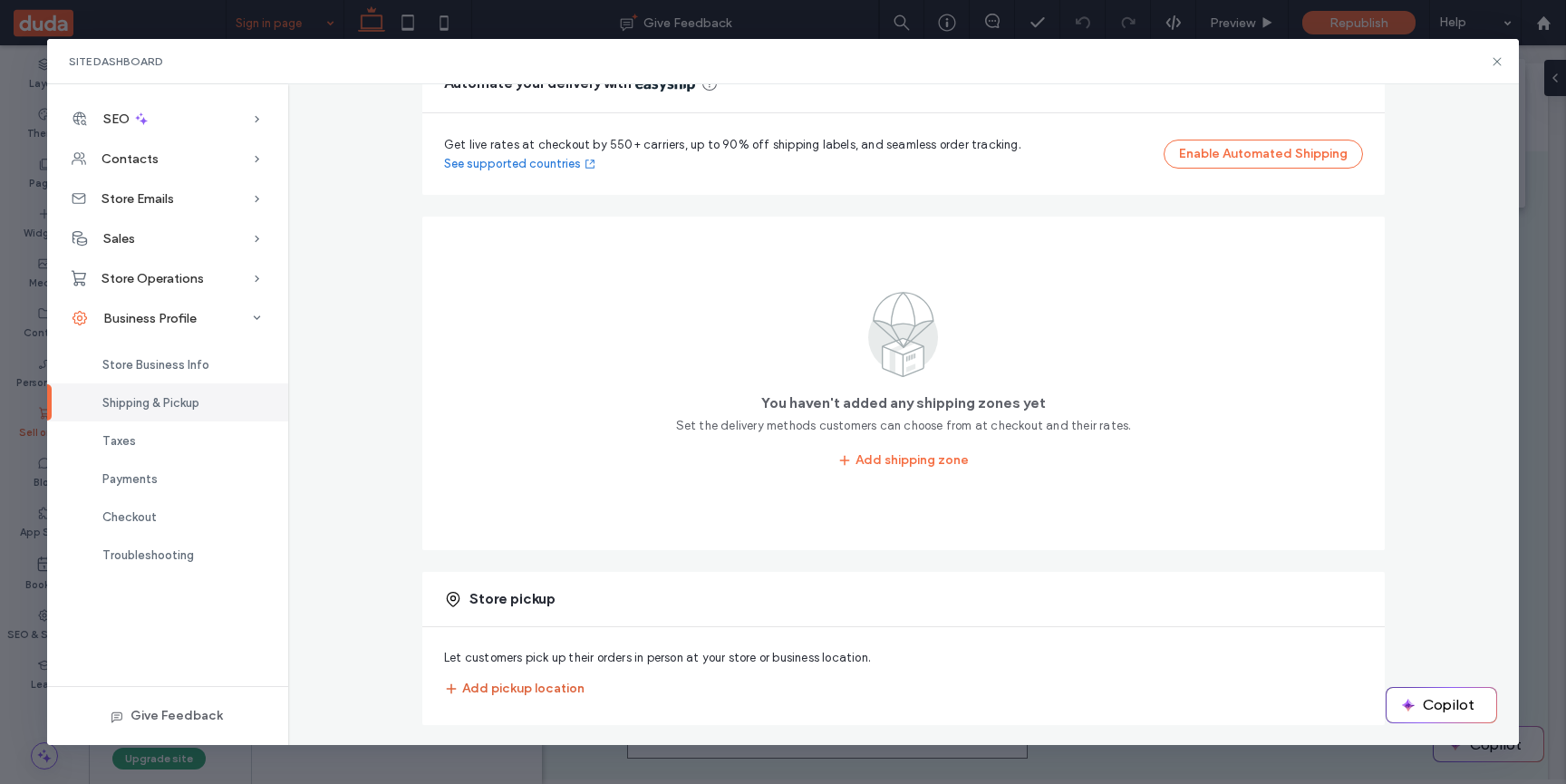
click at [543, 688] on button "Add pickup location" at bounding box center [515, 688] width 140 height 29
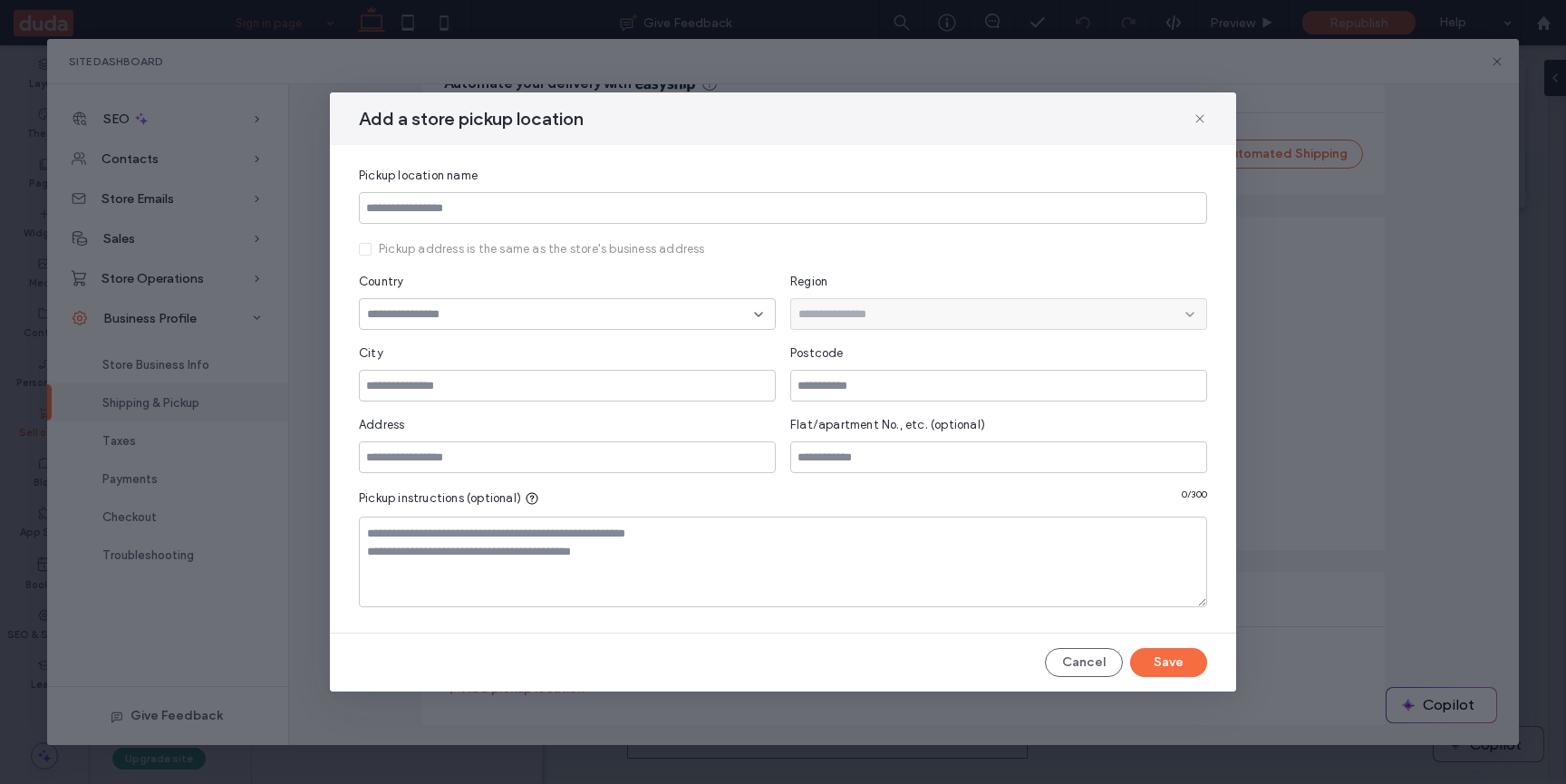
click at [654, 314] on input at bounding box center [560, 315] width 387 height 15
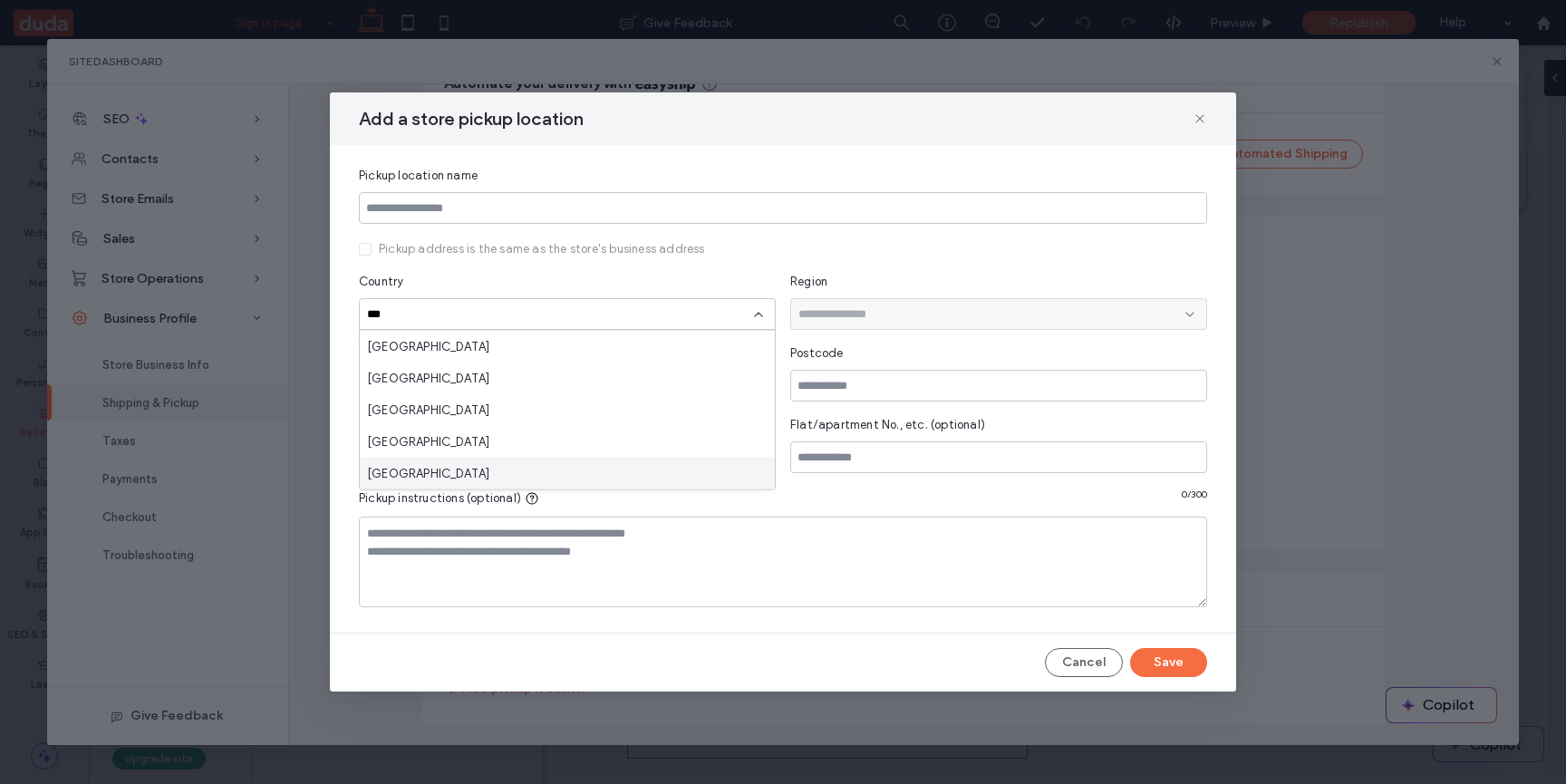
type input "***"
click at [587, 462] on div "United States" at bounding box center [567, 473] width 416 height 32
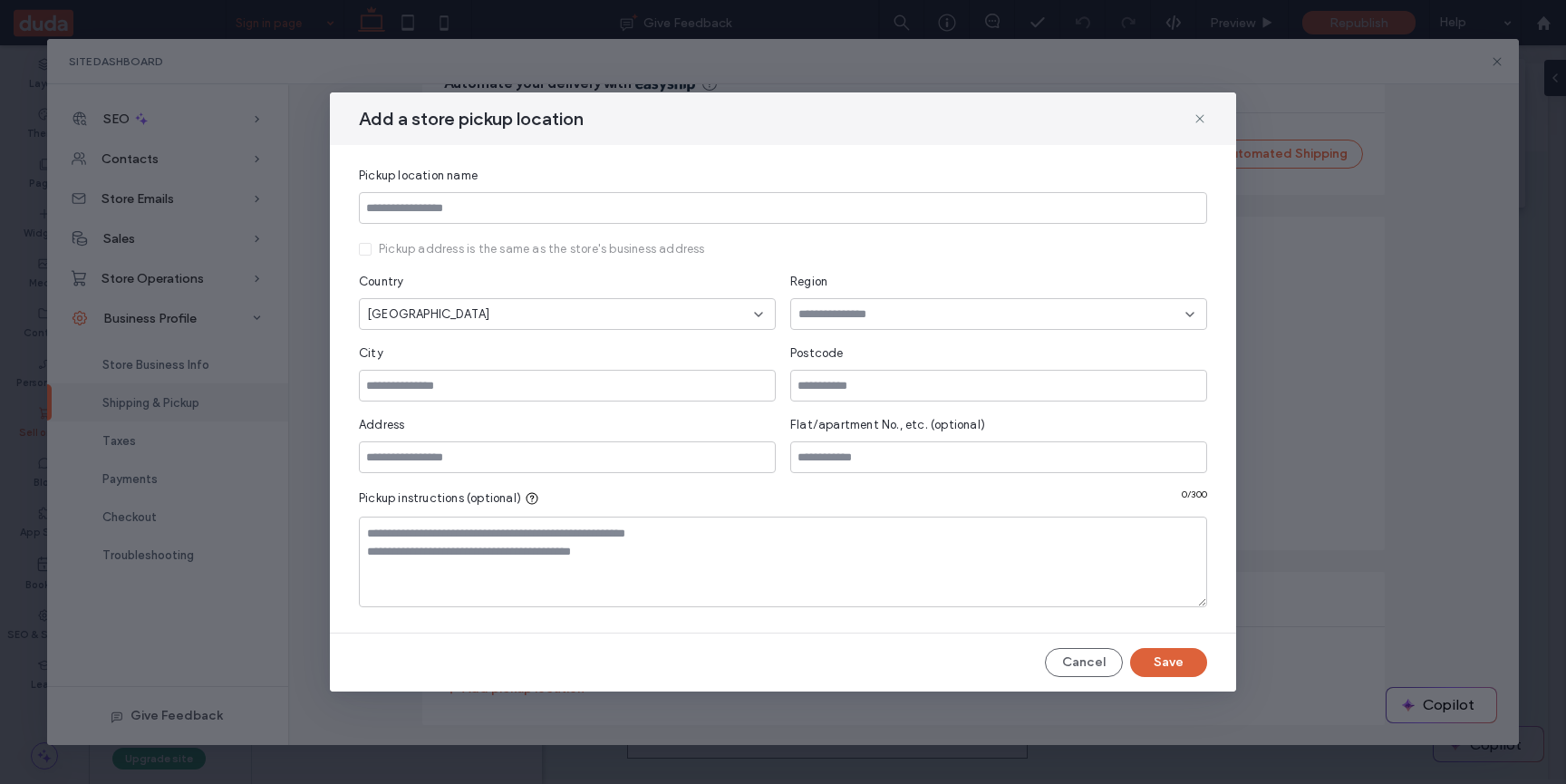
click at [1168, 656] on button "Save" at bounding box center [1168, 662] width 78 height 29
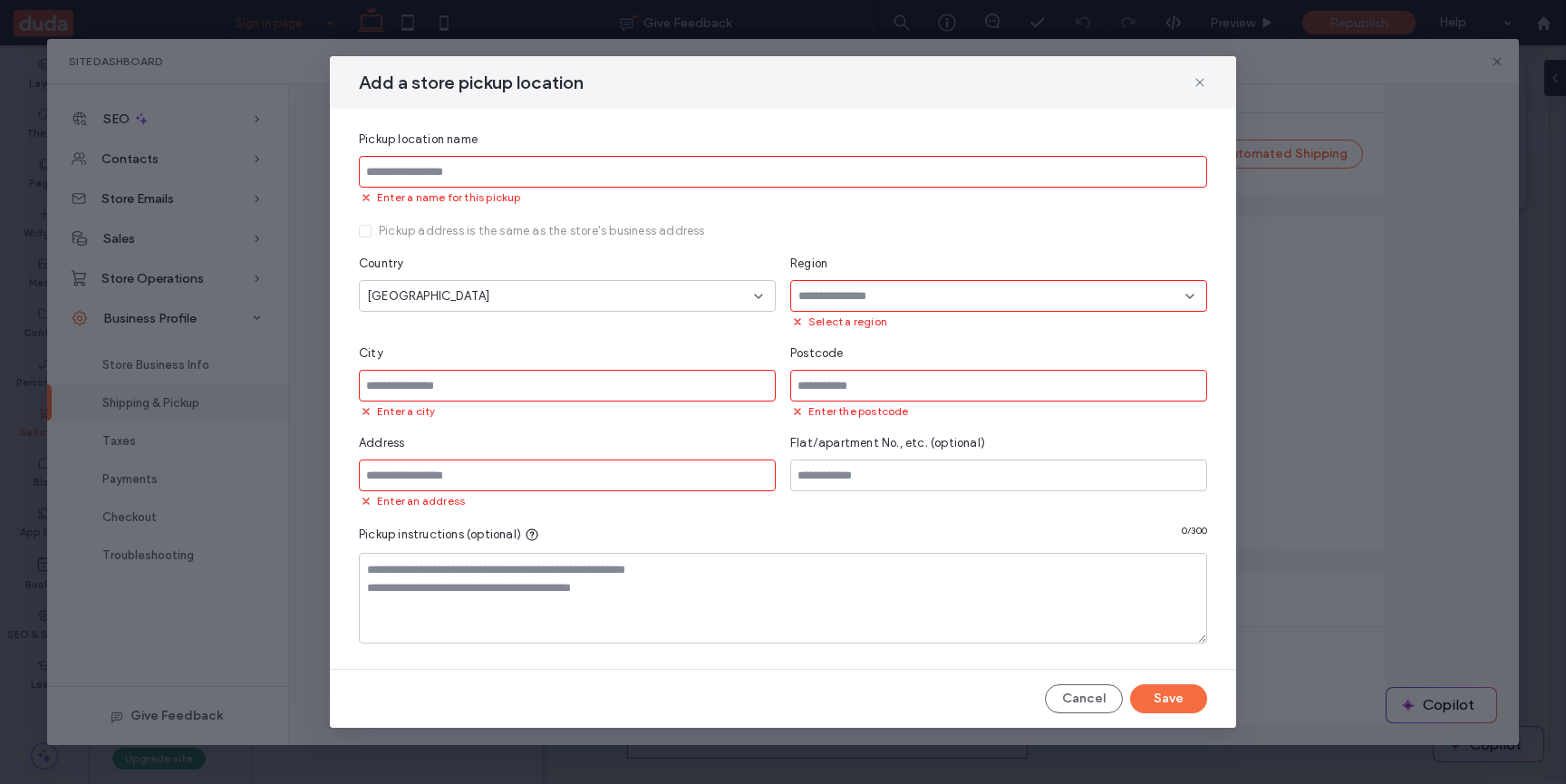
click at [943, 289] on input at bounding box center [992, 297] width 387 height 15
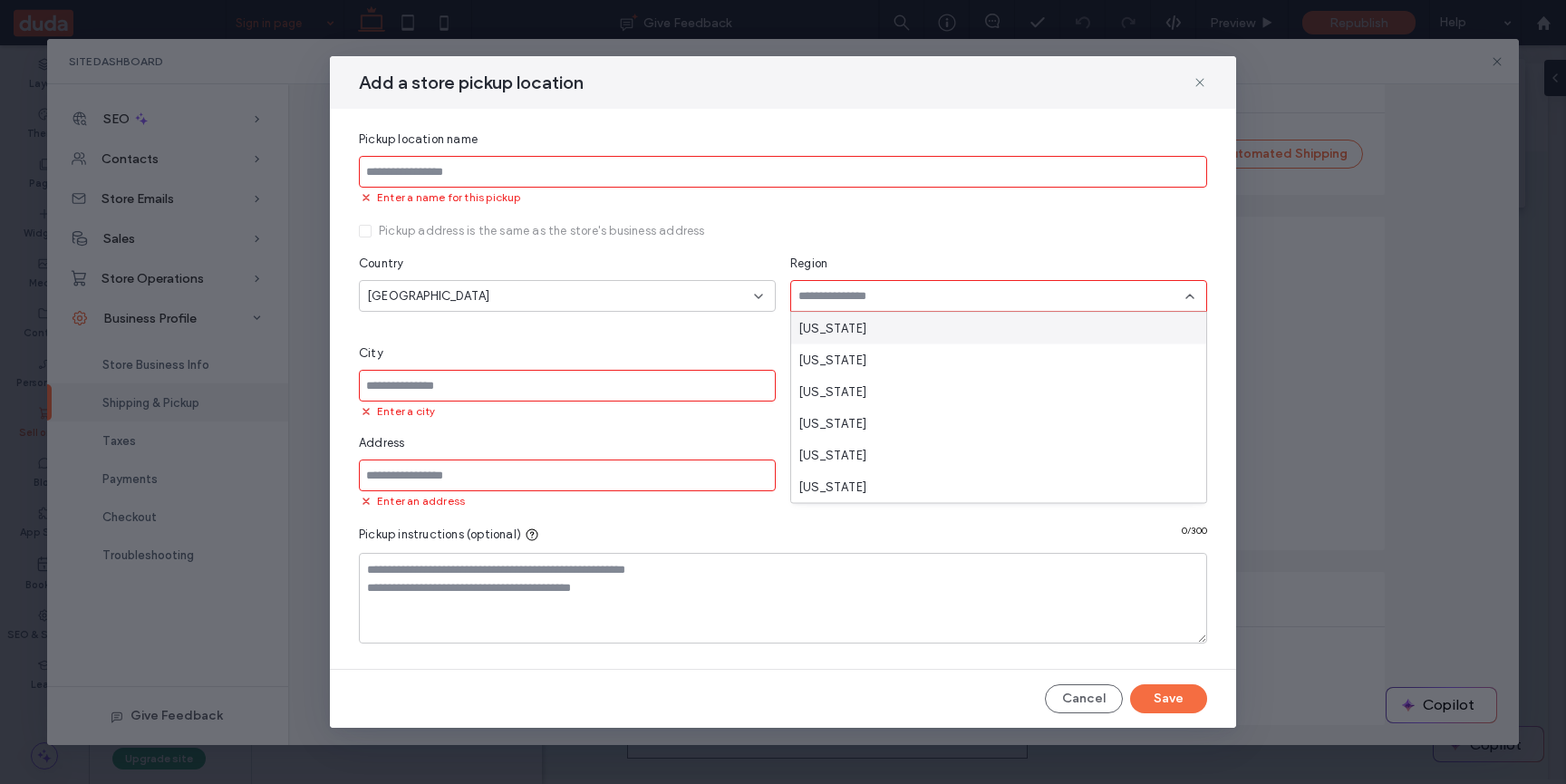
click at [915, 319] on div "Alabama" at bounding box center [998, 329] width 416 height 32
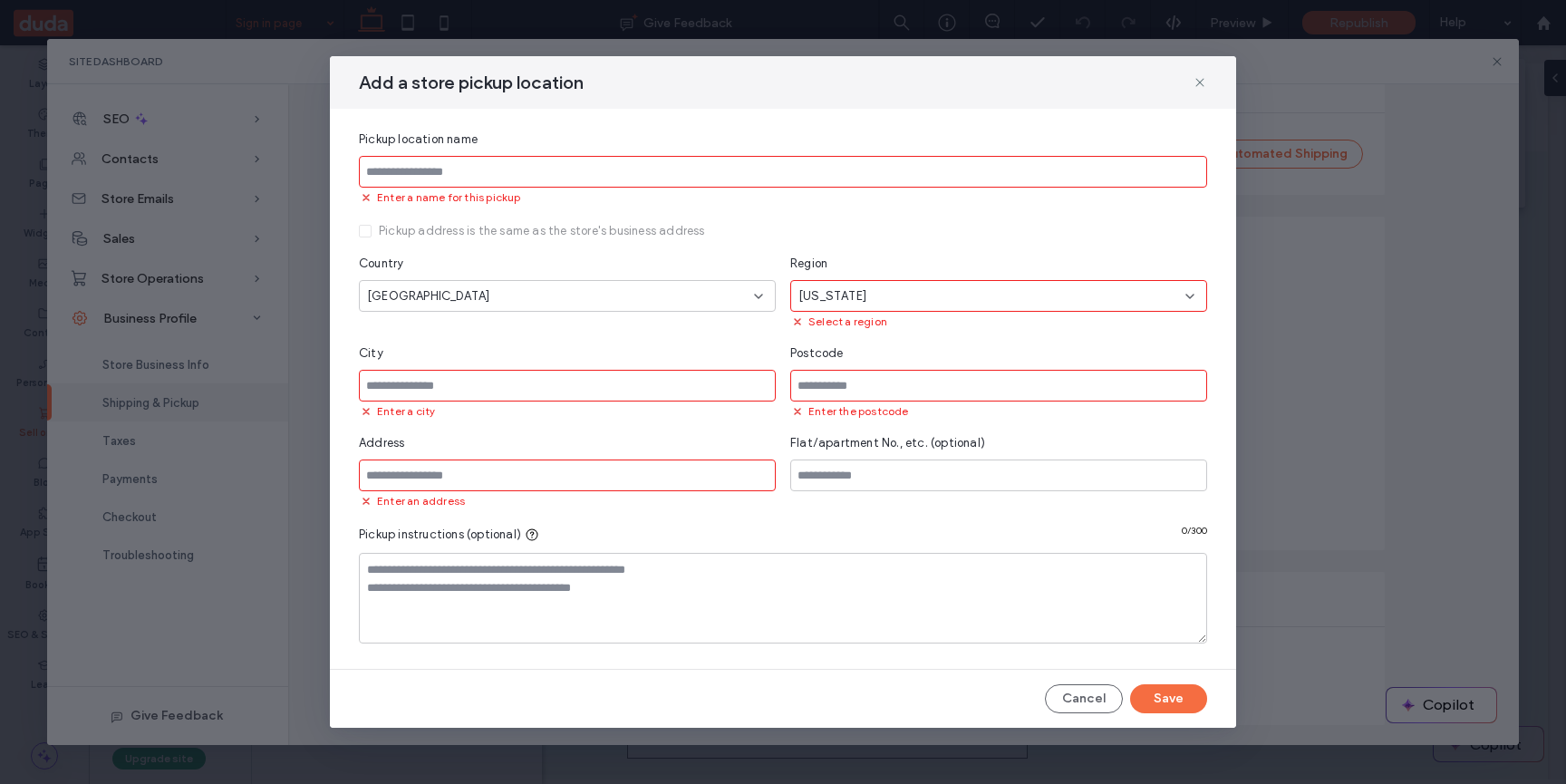
click at [670, 359] on div "City" at bounding box center [567, 353] width 417 height 18
click at [669, 379] on input at bounding box center [567, 385] width 417 height 32
type input "*******"
click at [850, 386] on input at bounding box center [998, 385] width 417 height 32
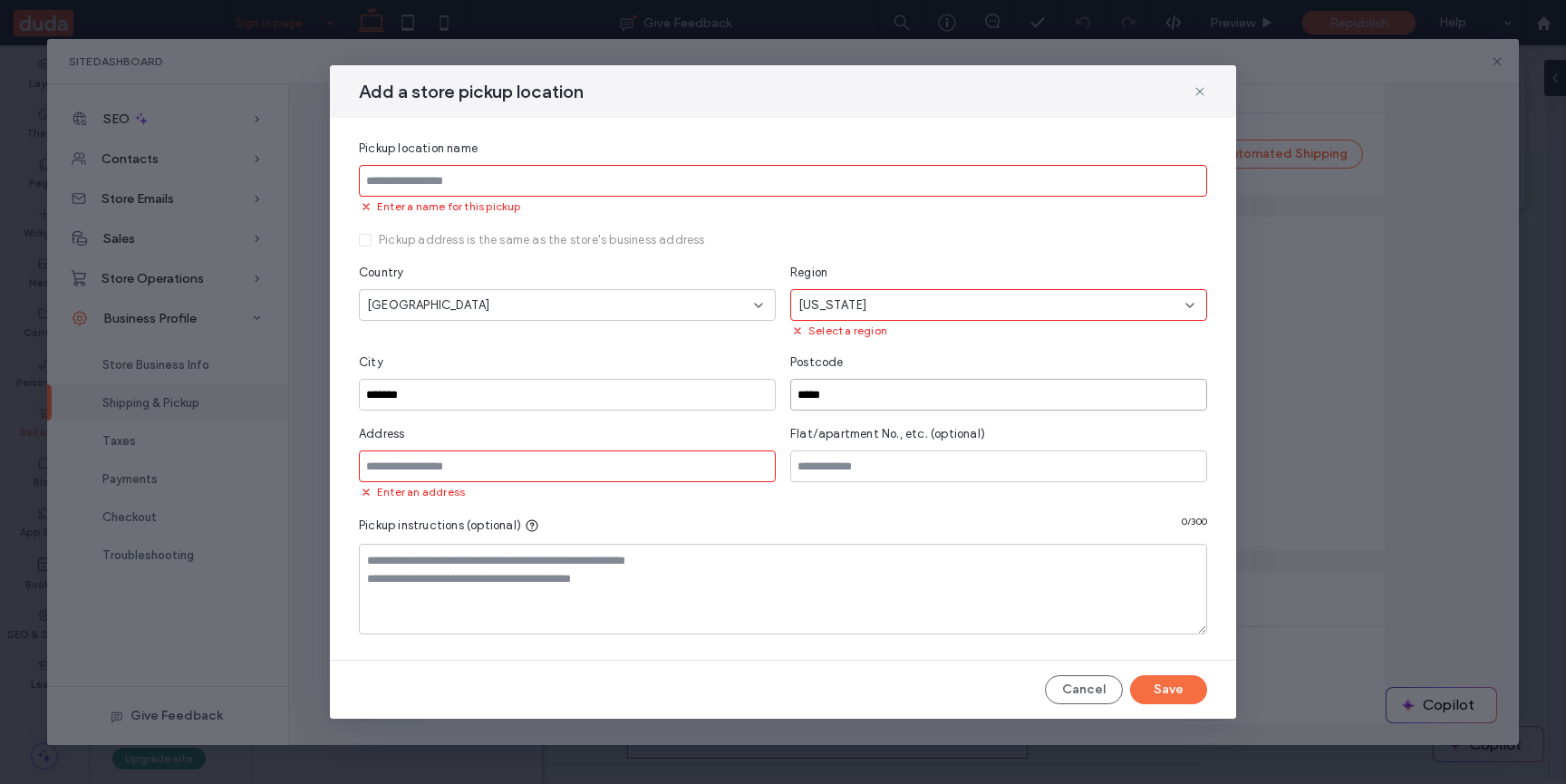
type input "*****"
click at [655, 459] on input at bounding box center [567, 466] width 417 height 32
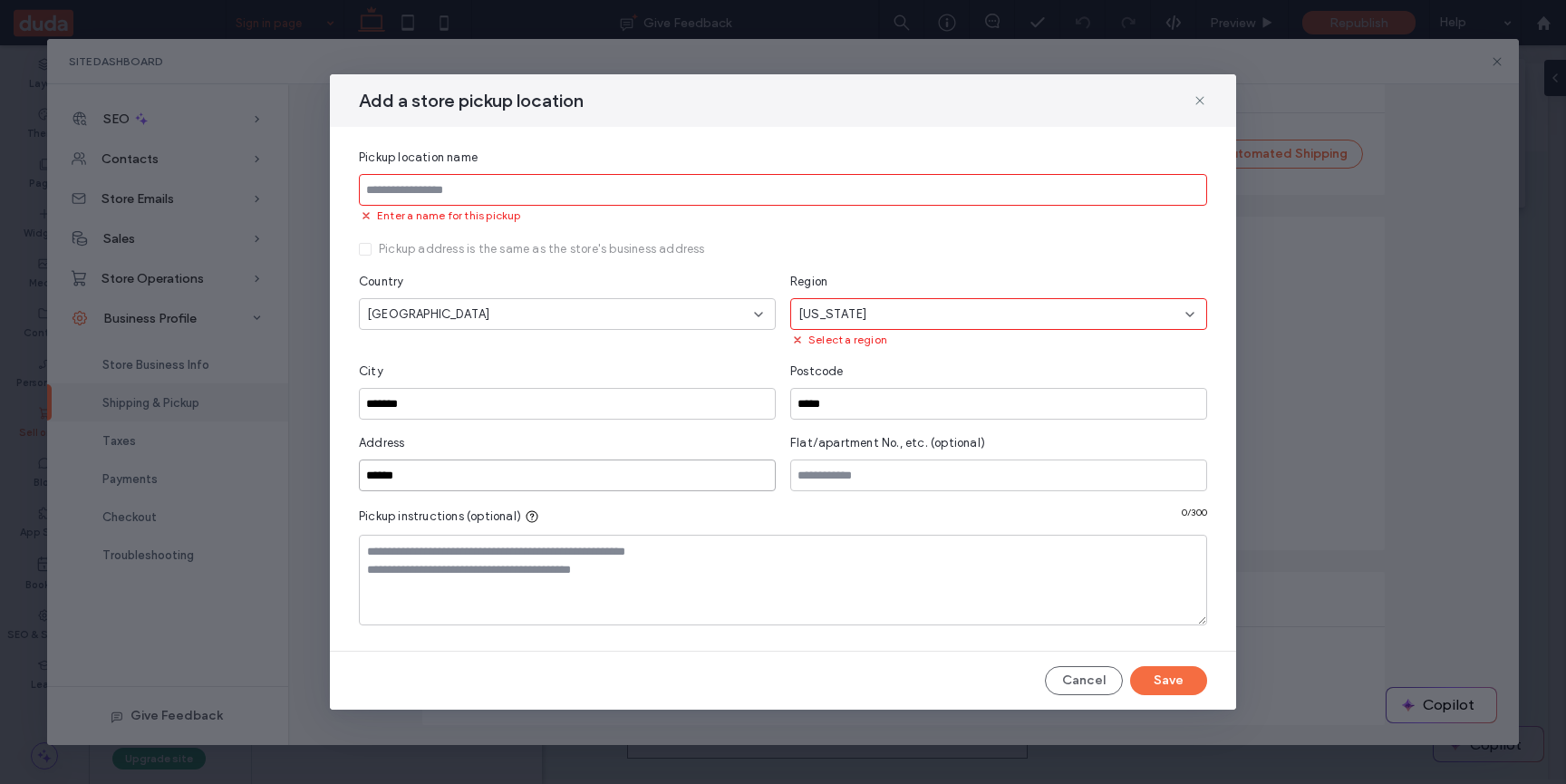
type input "******"
click at [590, 180] on input at bounding box center [783, 189] width 849 height 32
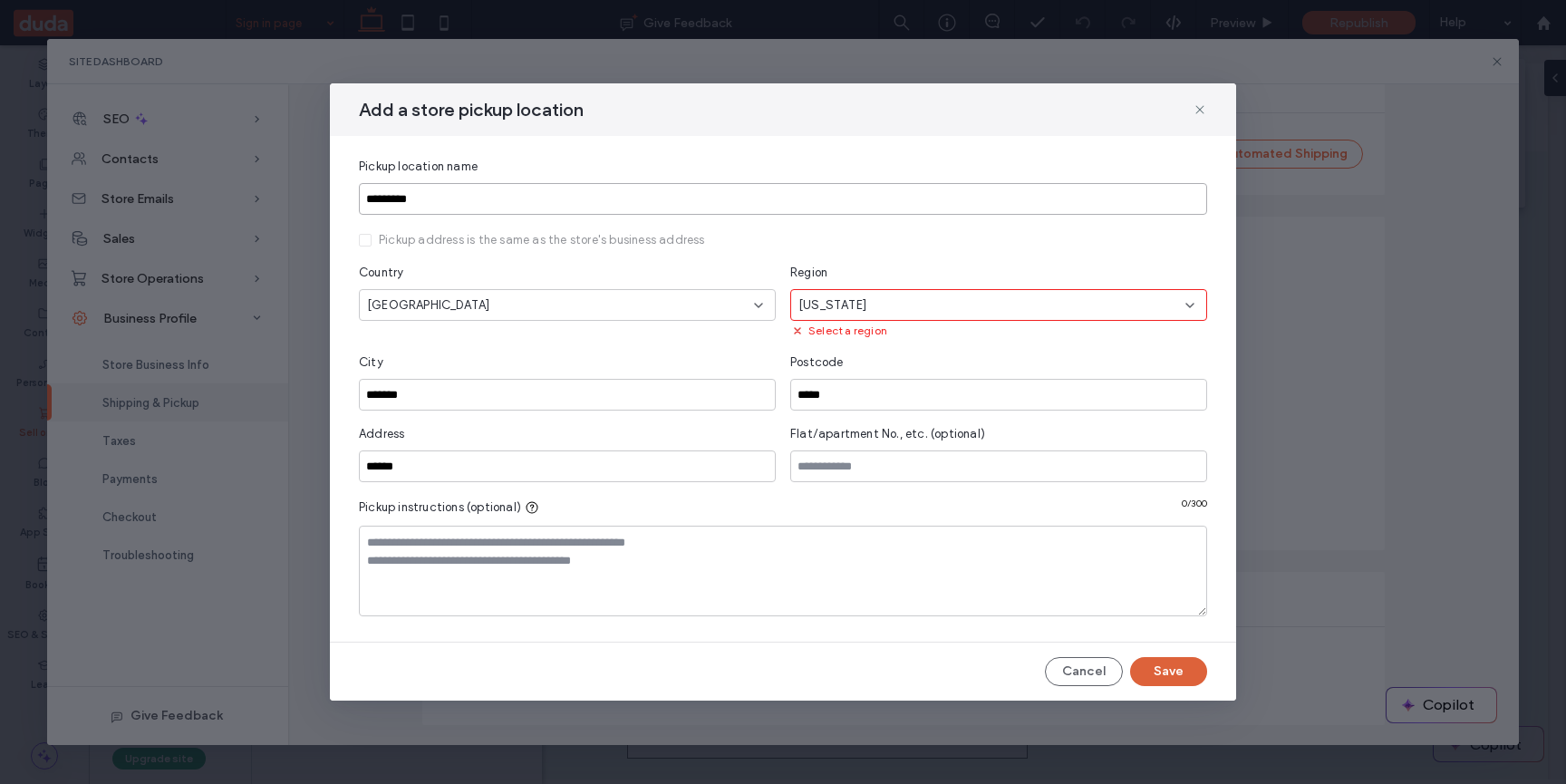
type input "*********"
click at [1170, 665] on button "Save" at bounding box center [1168, 671] width 78 height 29
